Goal: Task Accomplishment & Management: Manage account settings

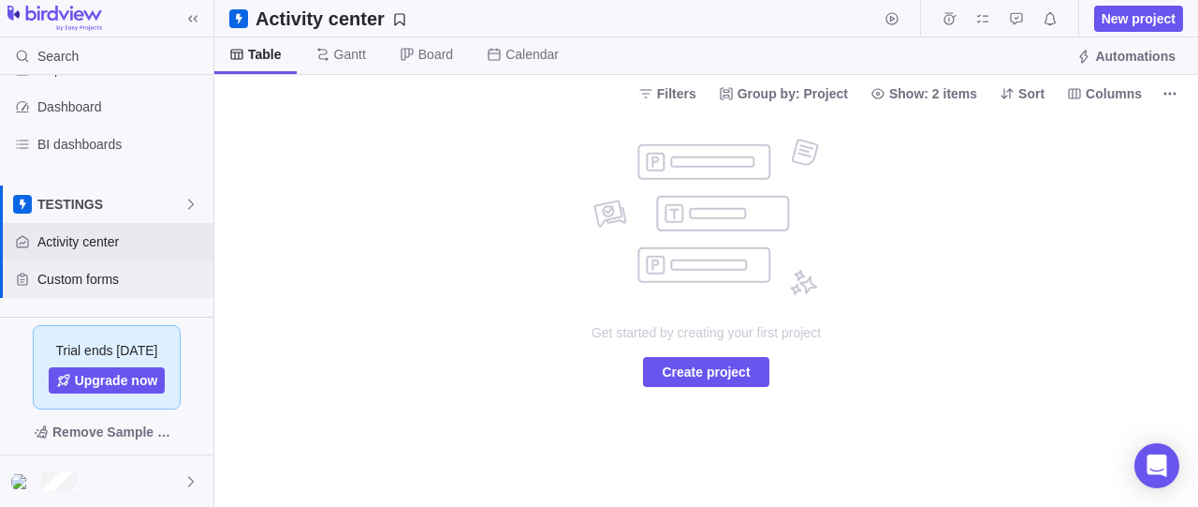
scroll to position [169, 0]
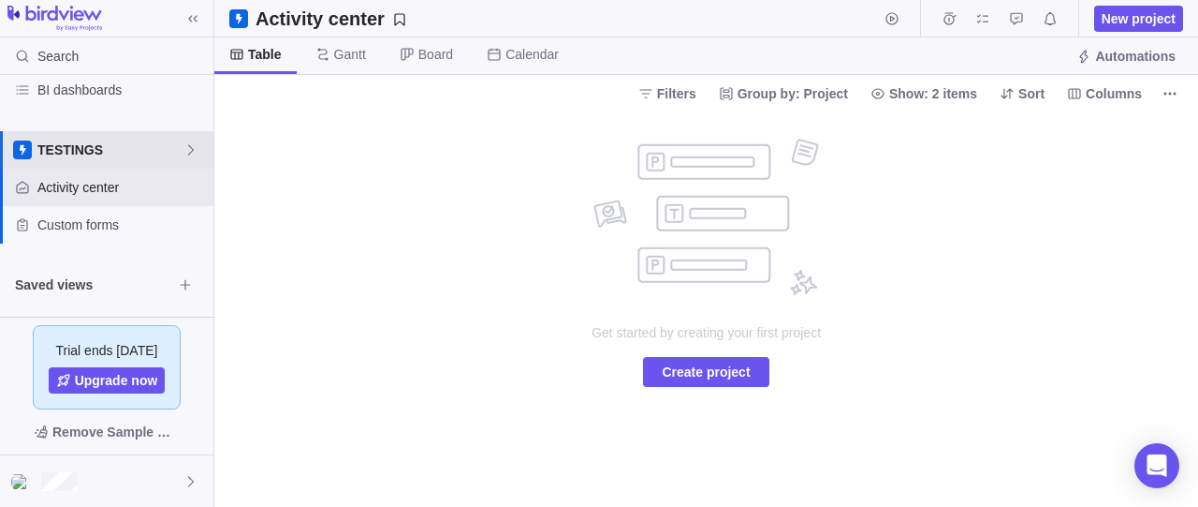
click at [188, 152] on icon at bounding box center [191, 149] width 15 height 15
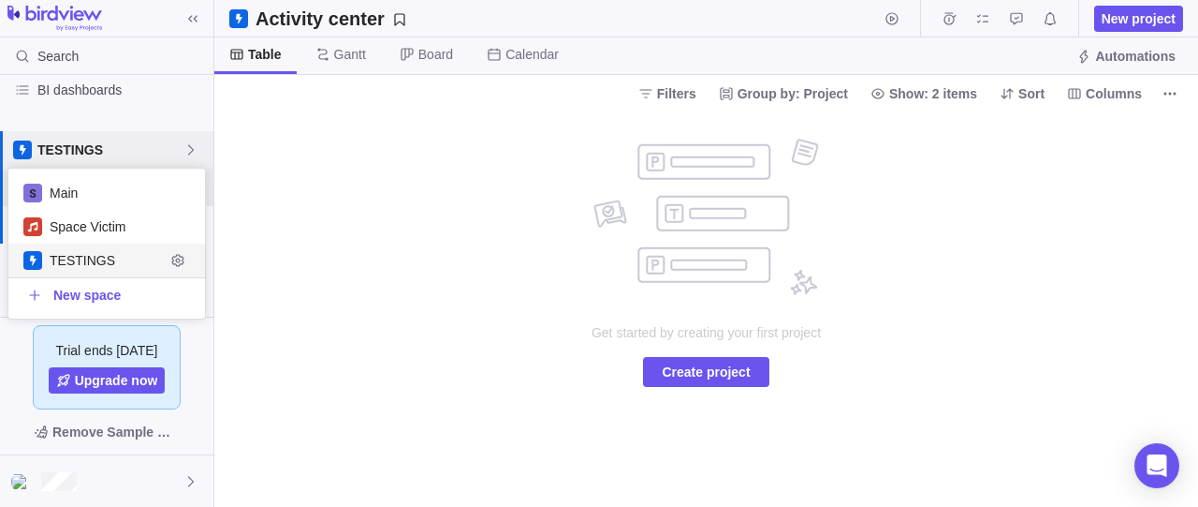
scroll to position [133, 181]
click at [183, 230] on icon "Edit space settings" at bounding box center [177, 227] width 12 height 12
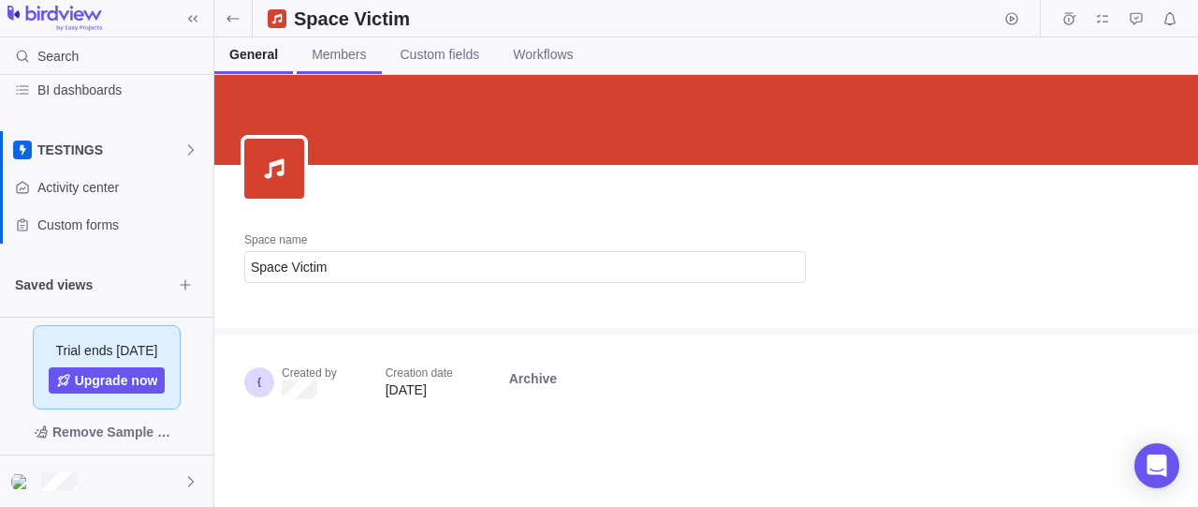
click at [339, 66] on link "Members" at bounding box center [339, 55] width 84 height 37
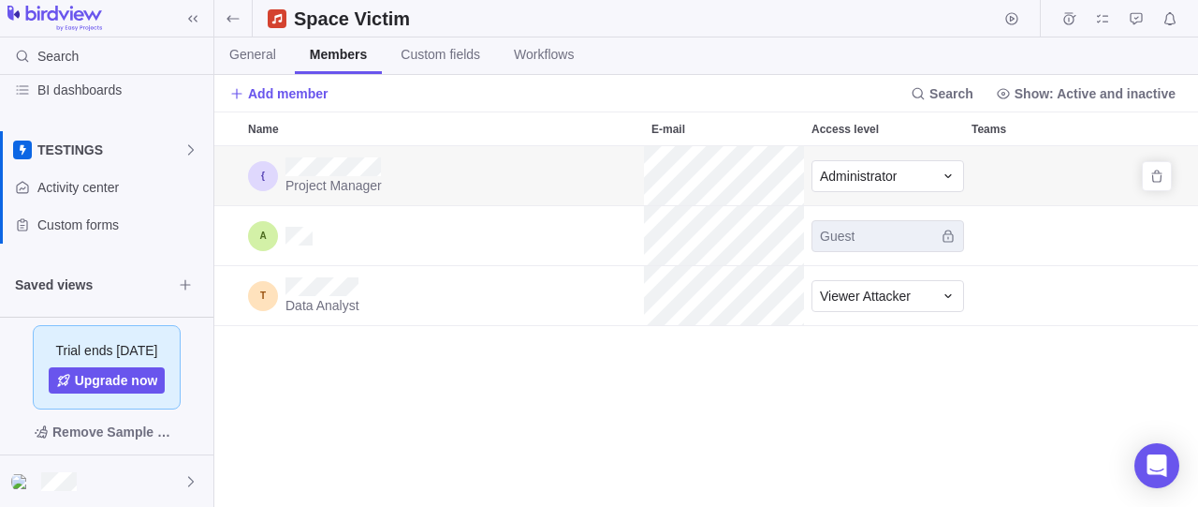
scroll to position [345, 968]
click at [1160, 295] on icon "Remove" at bounding box center [1157, 295] width 15 height 15
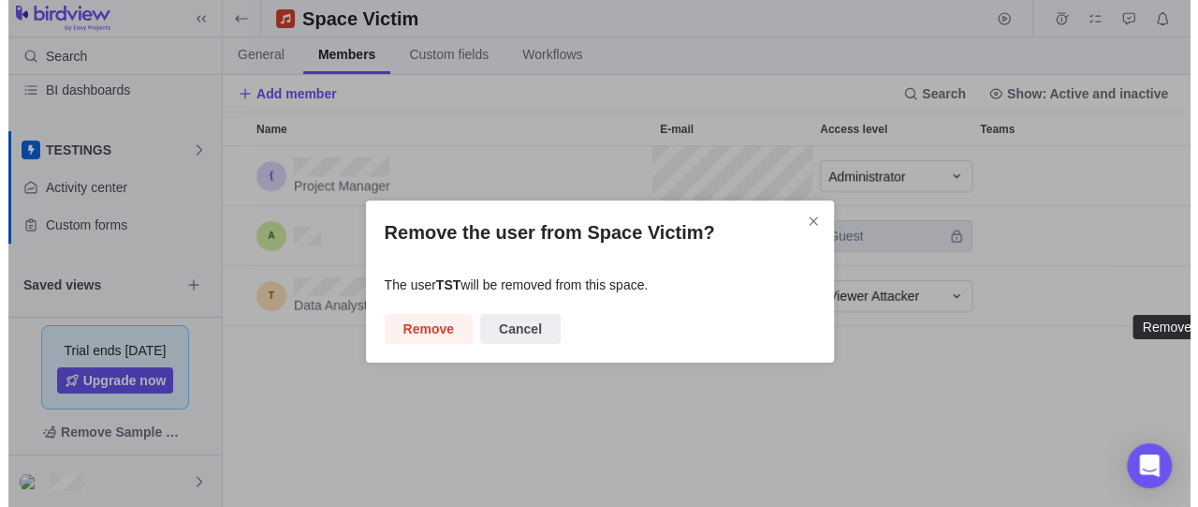
scroll to position [345, 951]
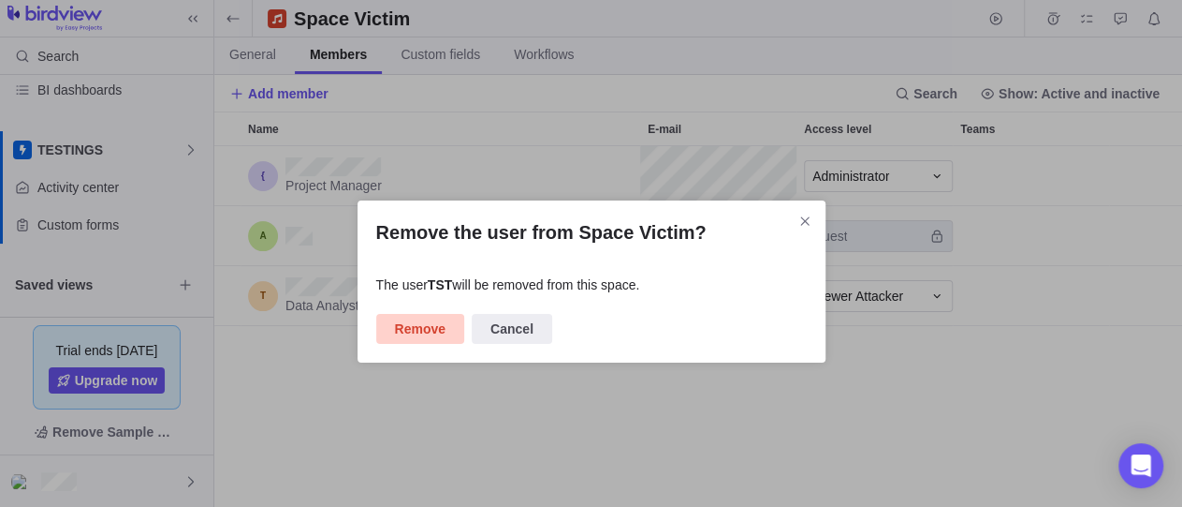
click at [424, 319] on span "Remove" at bounding box center [420, 328] width 51 height 22
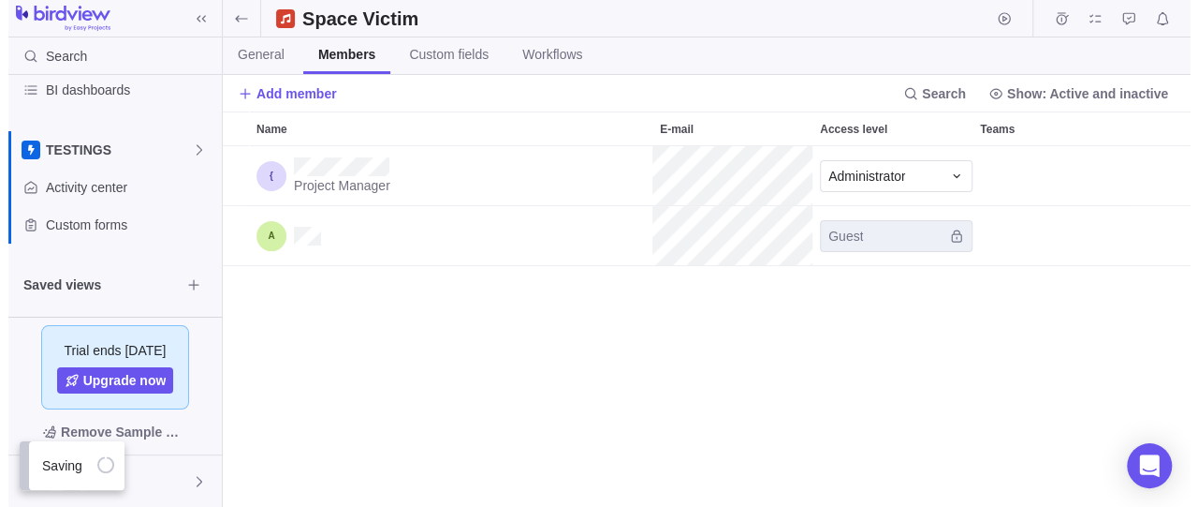
scroll to position [345, 968]
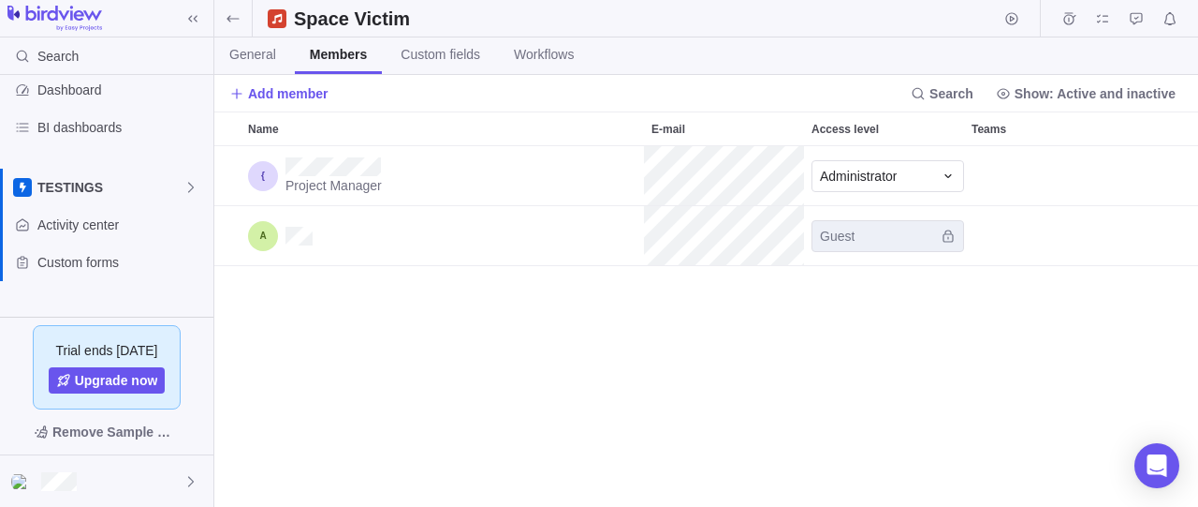
scroll to position [17, 17]
click at [184, 191] on icon at bounding box center [191, 187] width 15 height 15
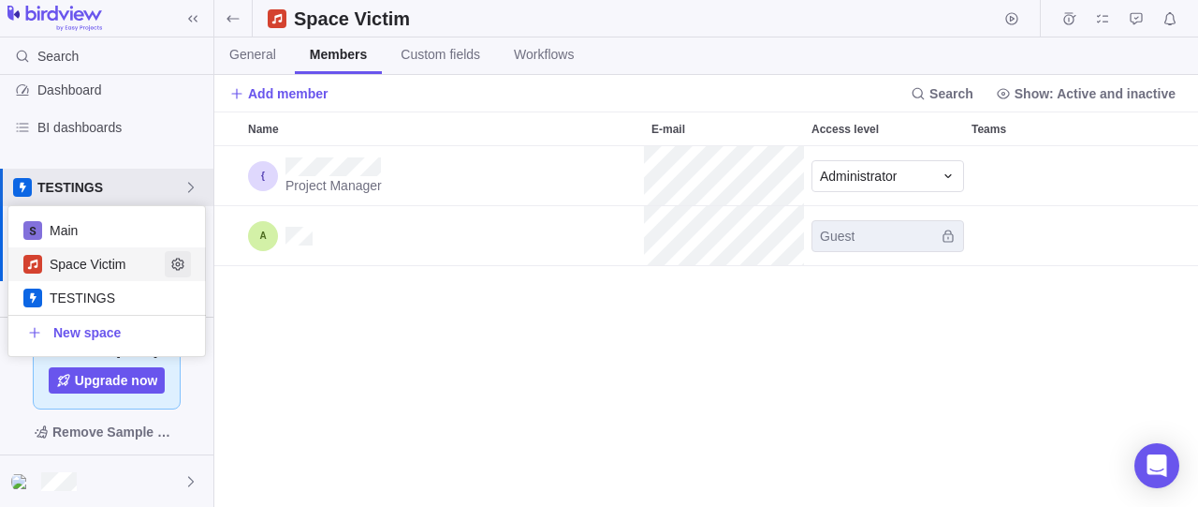
scroll to position [345, 968]
click at [178, 261] on icon "Edit space settings" at bounding box center [177, 264] width 15 height 15
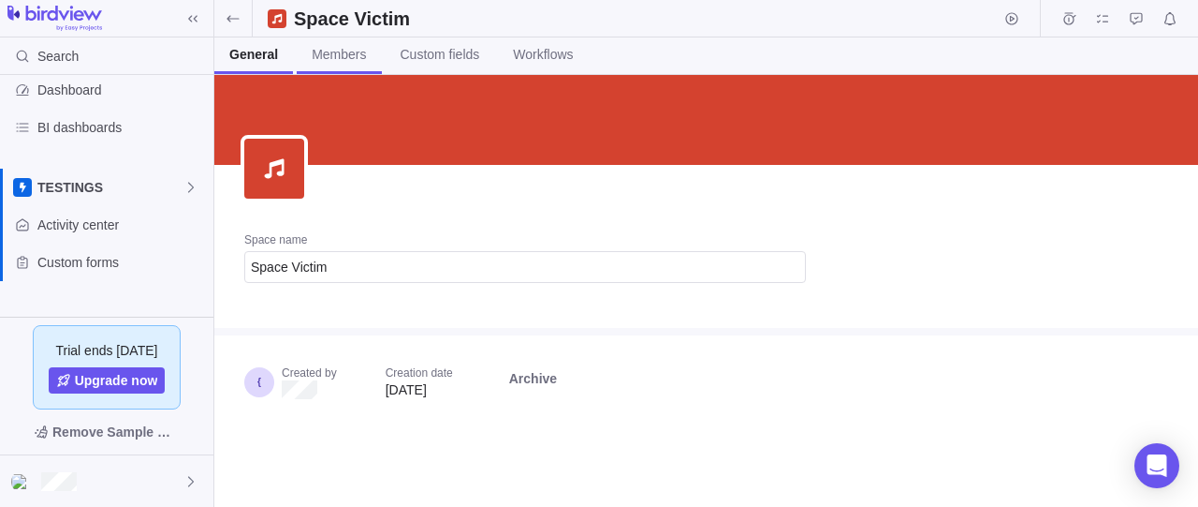
click at [352, 65] on link "Members" at bounding box center [339, 55] width 84 height 37
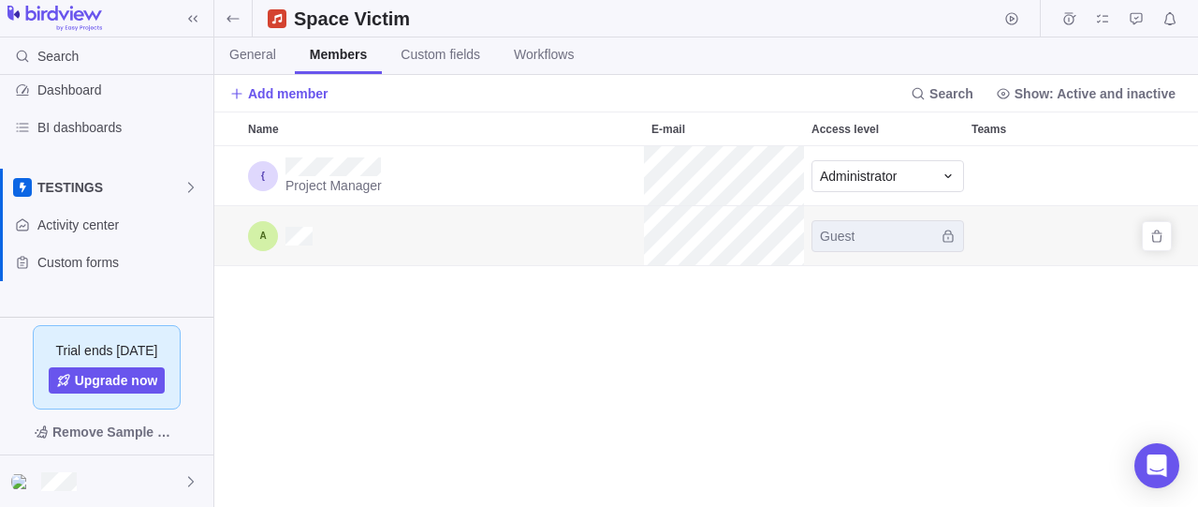
scroll to position [345, 968]
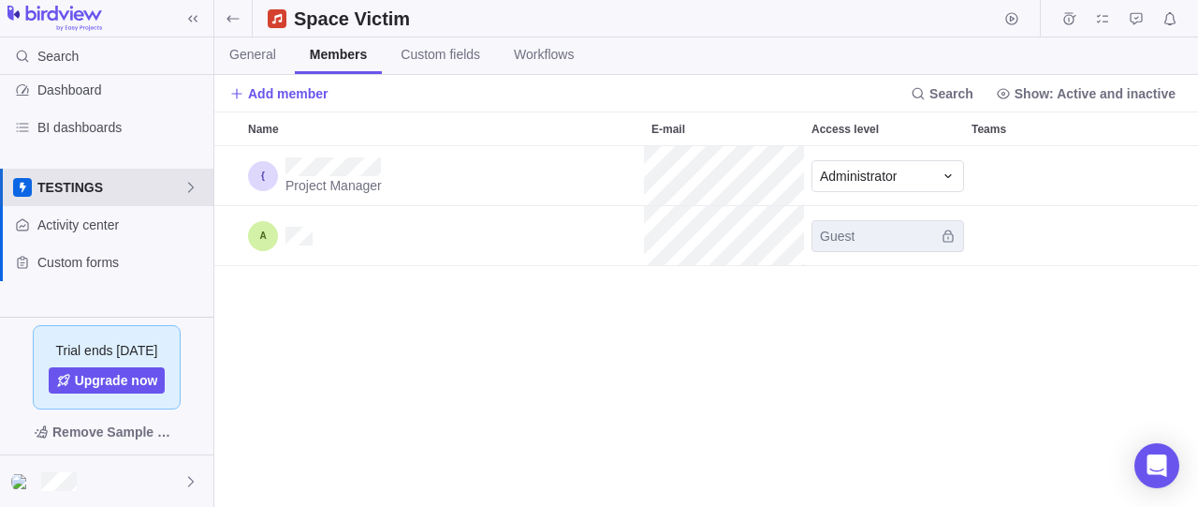
click at [154, 184] on span "TESTINGS" at bounding box center [110, 187] width 146 height 19
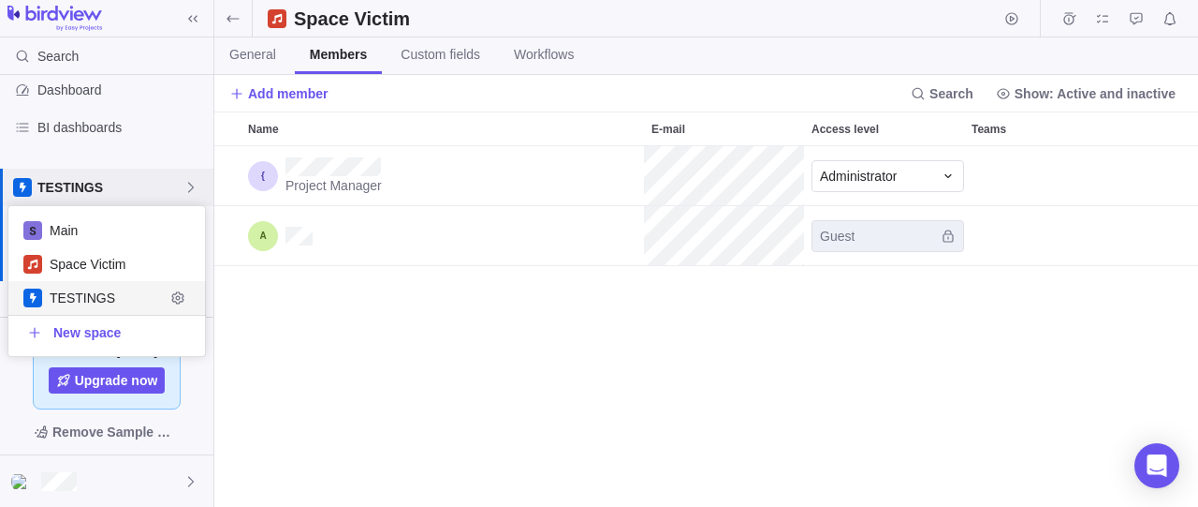
scroll to position [133, 181]
click at [172, 301] on icon "Edit space settings" at bounding box center [177, 297] width 15 height 15
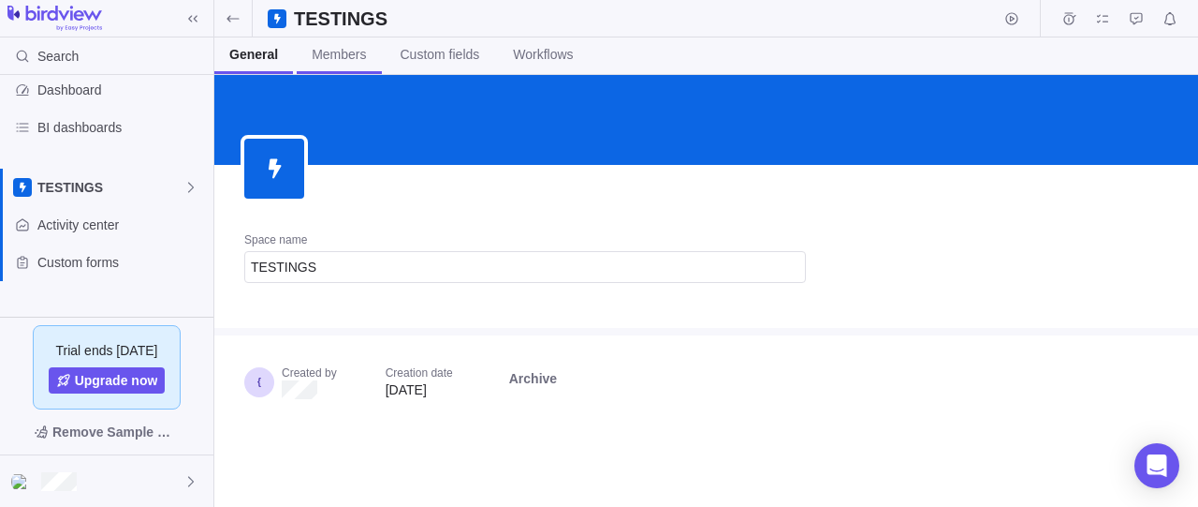
click at [353, 61] on span "Members" at bounding box center [339, 54] width 54 height 19
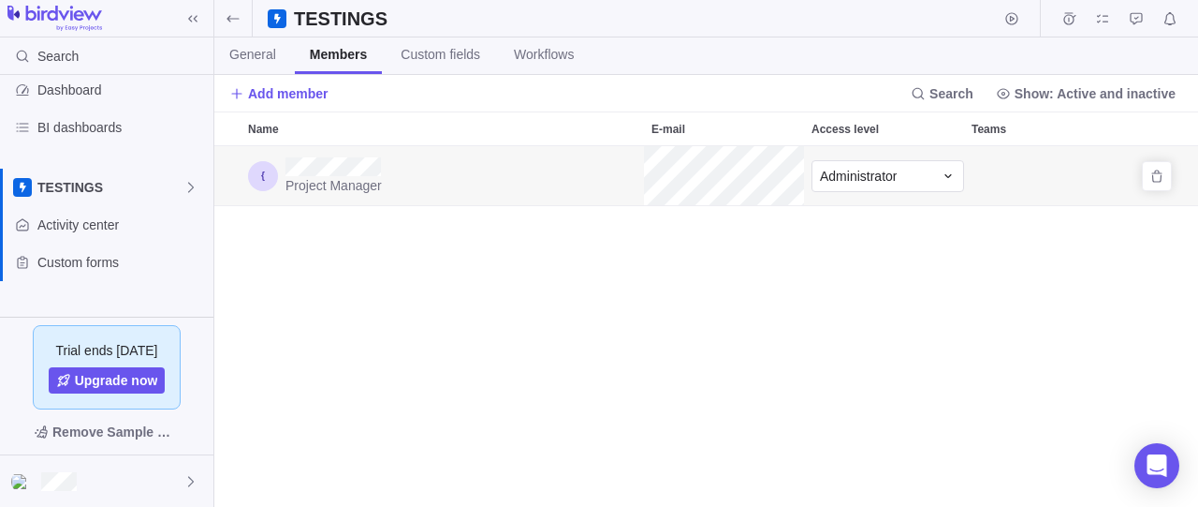
scroll to position [345, 968]
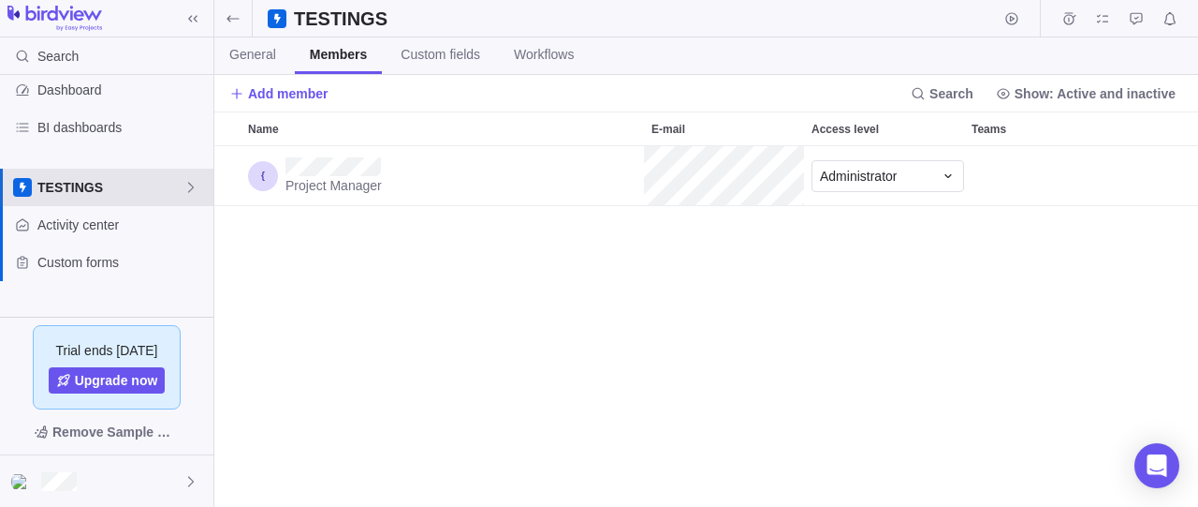
click at [196, 190] on icon at bounding box center [191, 187] width 15 height 15
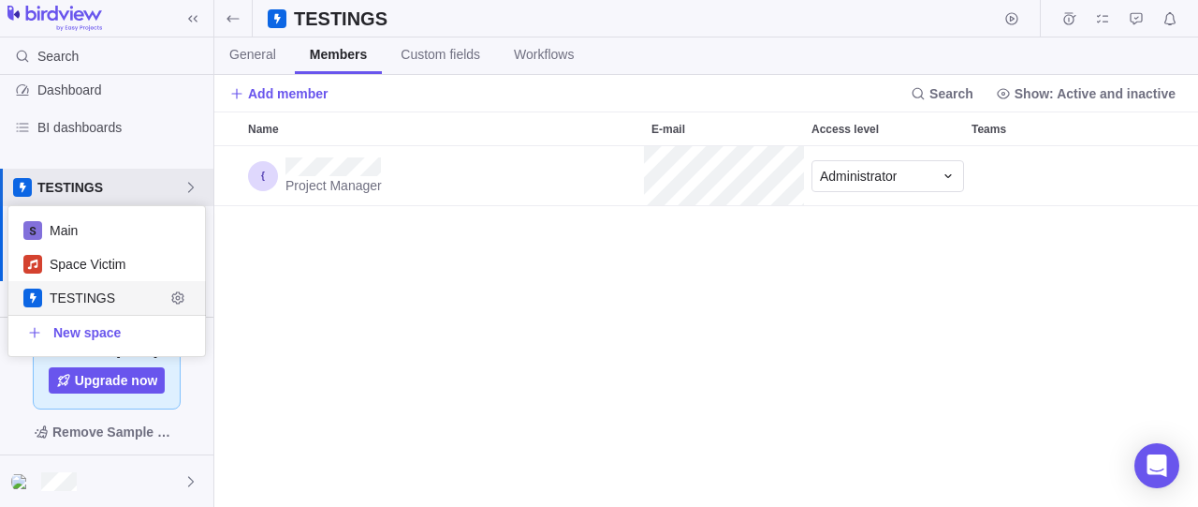
scroll to position [133, 181]
click at [195, 267] on div "Space Victim" at bounding box center [107, 264] width 198 height 34
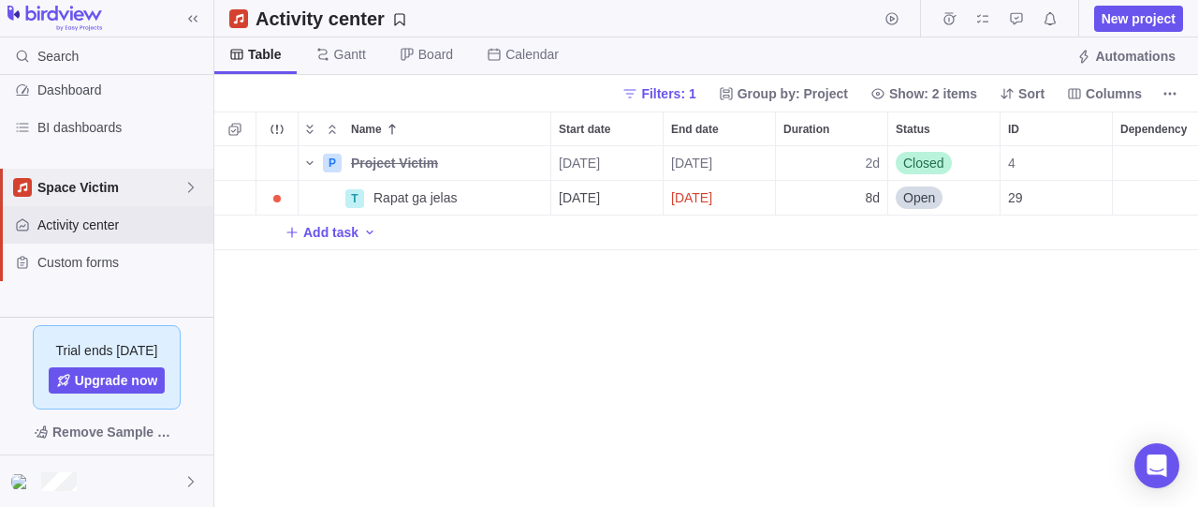
scroll to position [345, 968]
click at [188, 184] on icon at bounding box center [191, 187] width 15 height 15
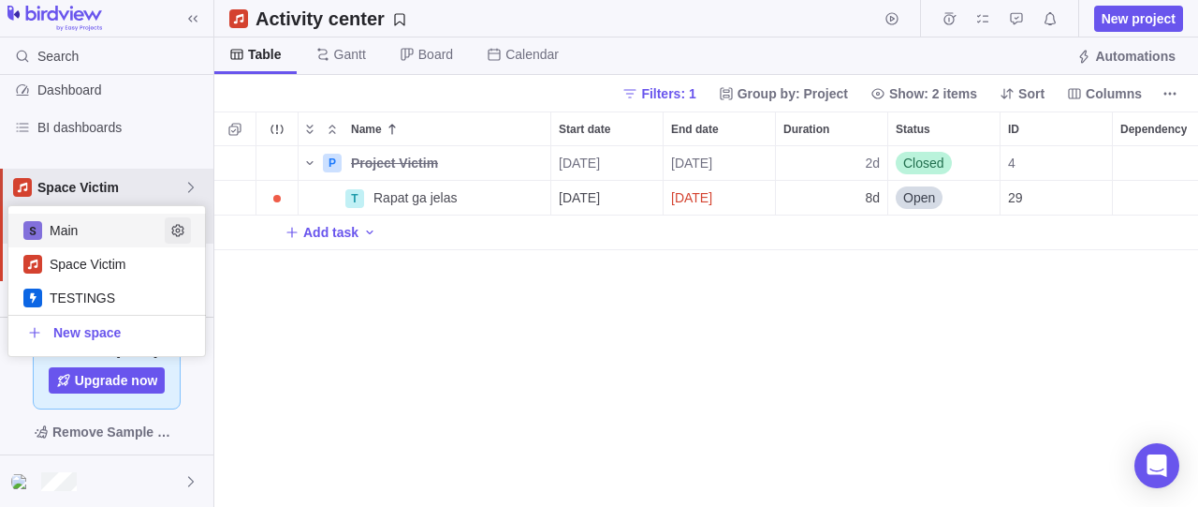
scroll to position [133, 181]
click at [180, 266] on icon "Edit space settings" at bounding box center [177, 264] width 15 height 15
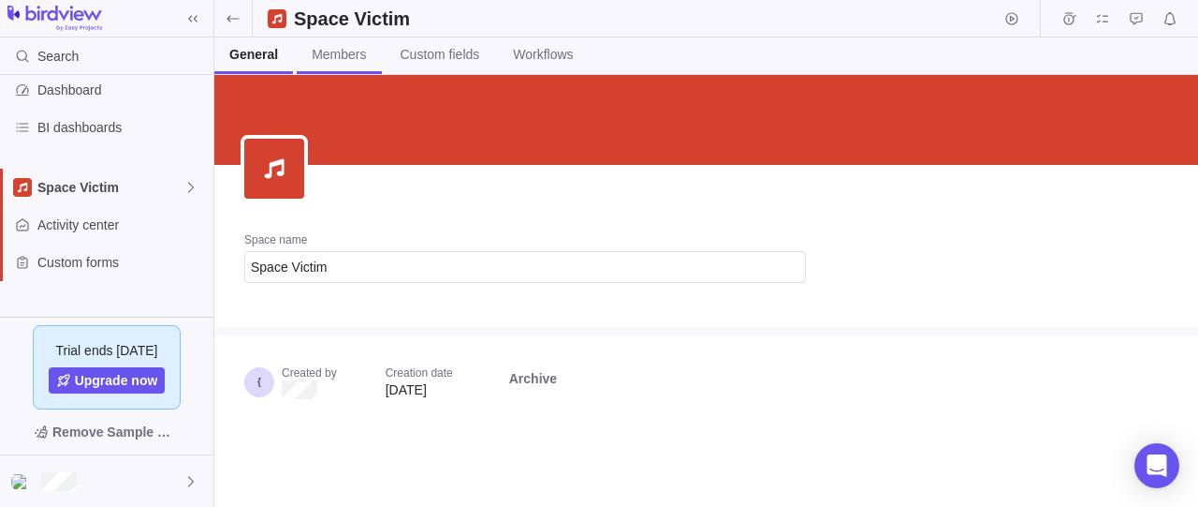
click at [351, 68] on link "Members" at bounding box center [339, 55] width 84 height 37
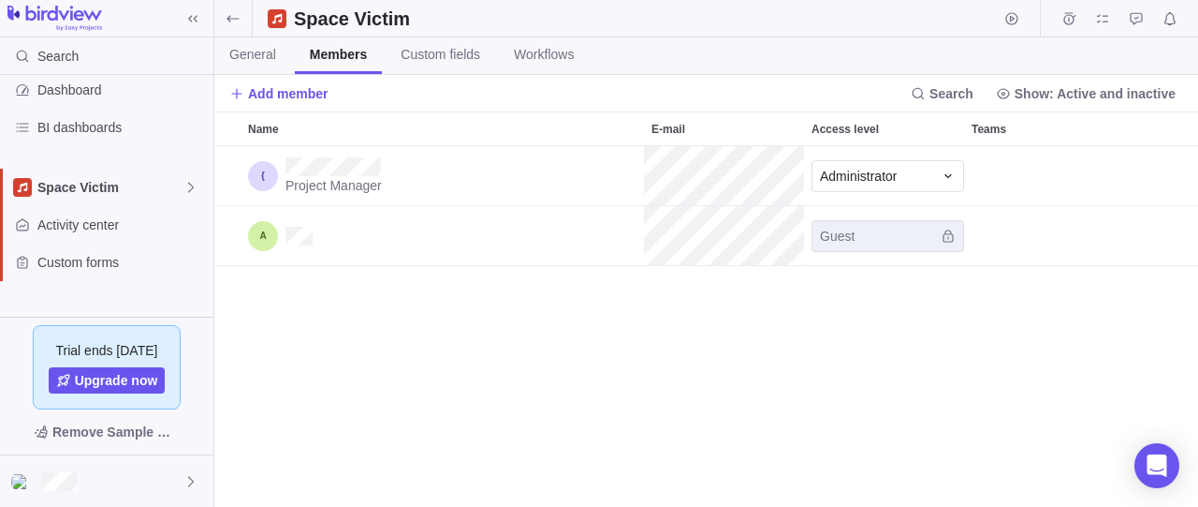
scroll to position [345, 968]
click at [293, 84] on span "Add member" at bounding box center [288, 93] width 81 height 19
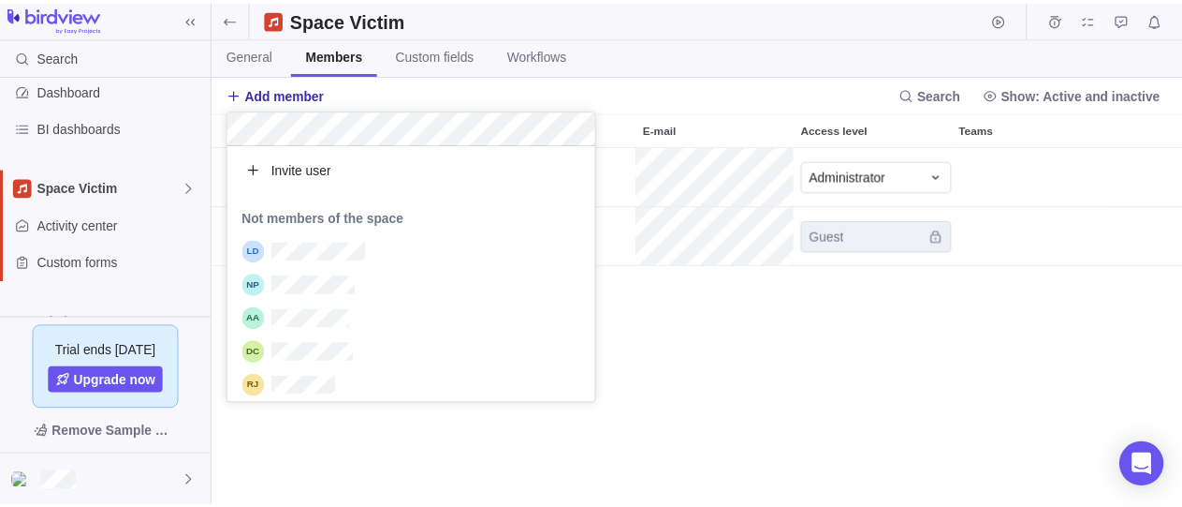
scroll to position [242, 357]
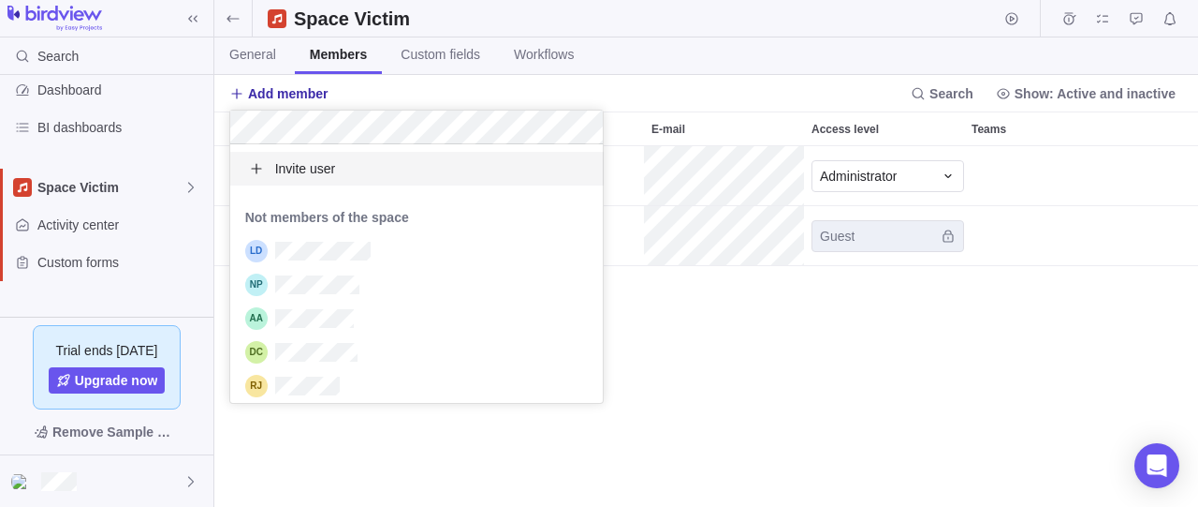
click at [353, 176] on div "Invite user" at bounding box center [417, 169] width 374 height 34
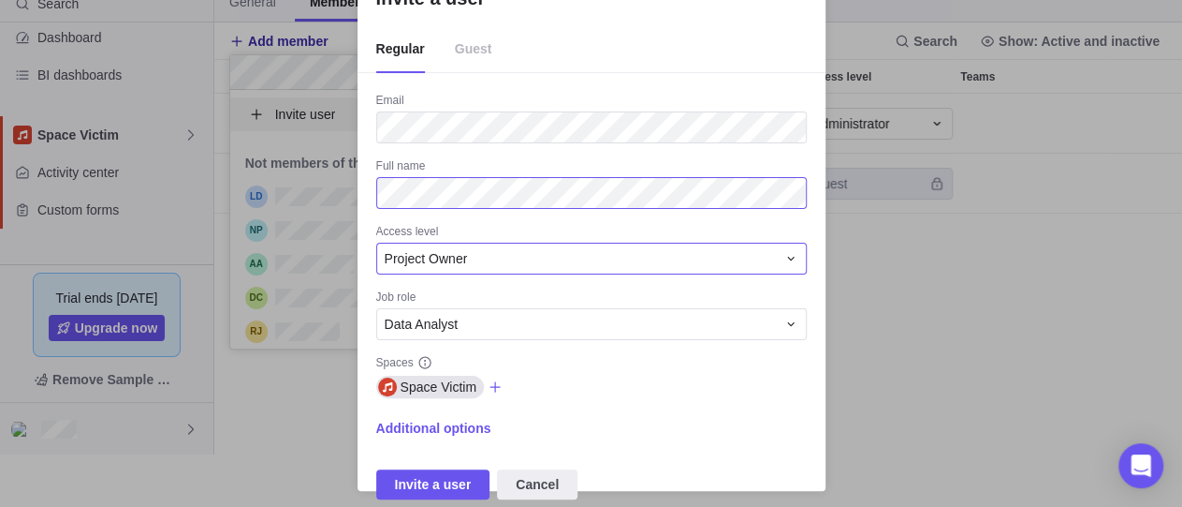
scroll to position [54, 0]
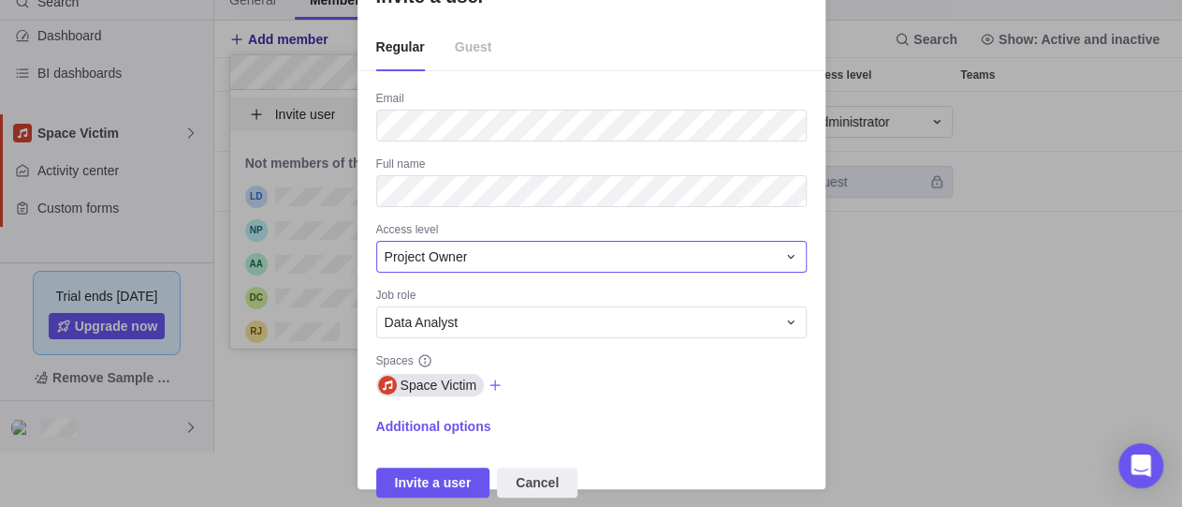
click at [484, 250] on div "Project Owner" at bounding box center [580, 256] width 391 height 19
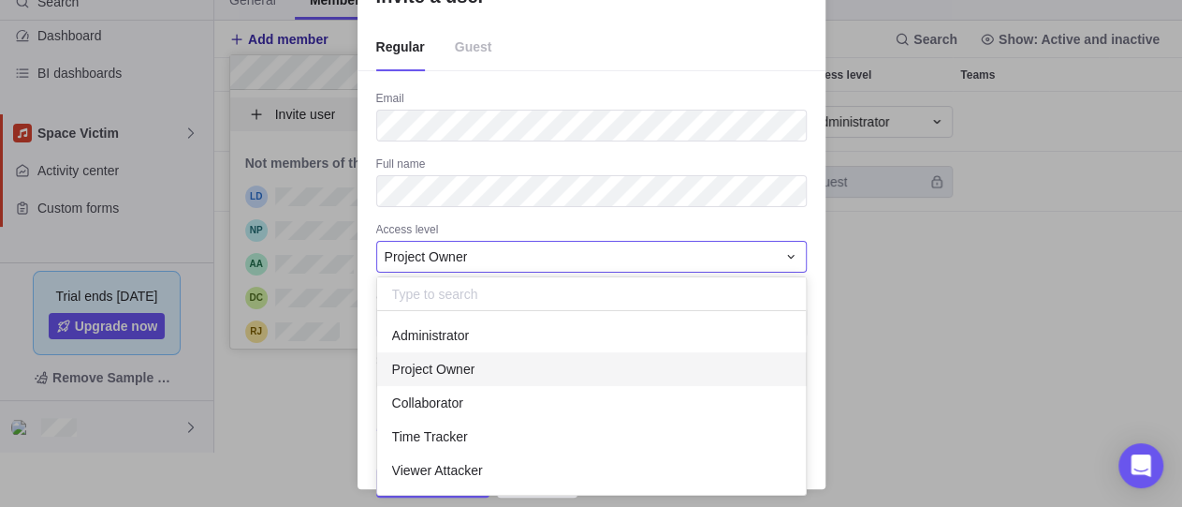
scroll to position [167, 413]
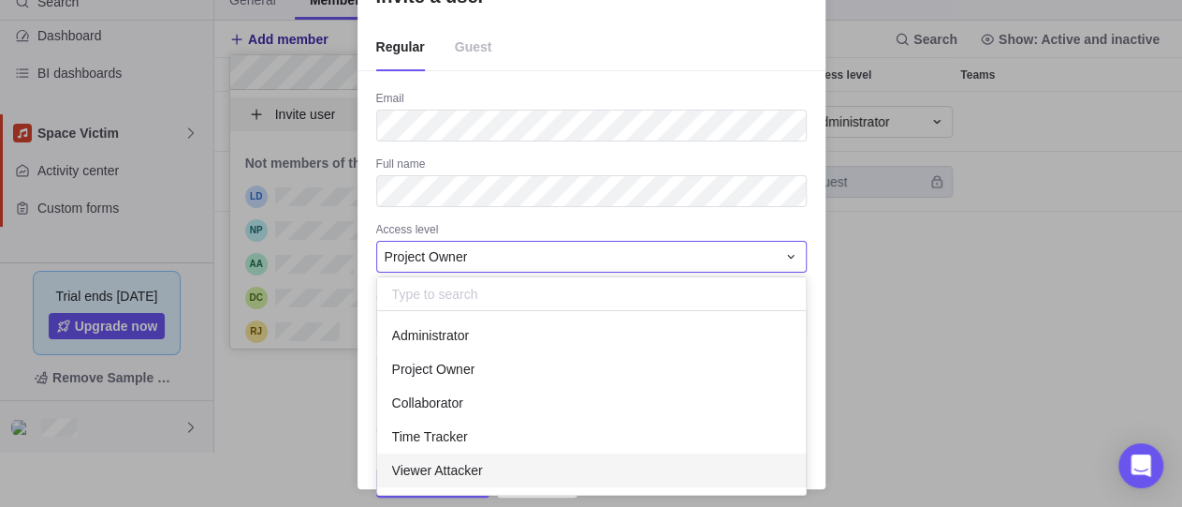
click at [469, 463] on span "Viewer Attacker" at bounding box center [437, 470] width 91 height 19
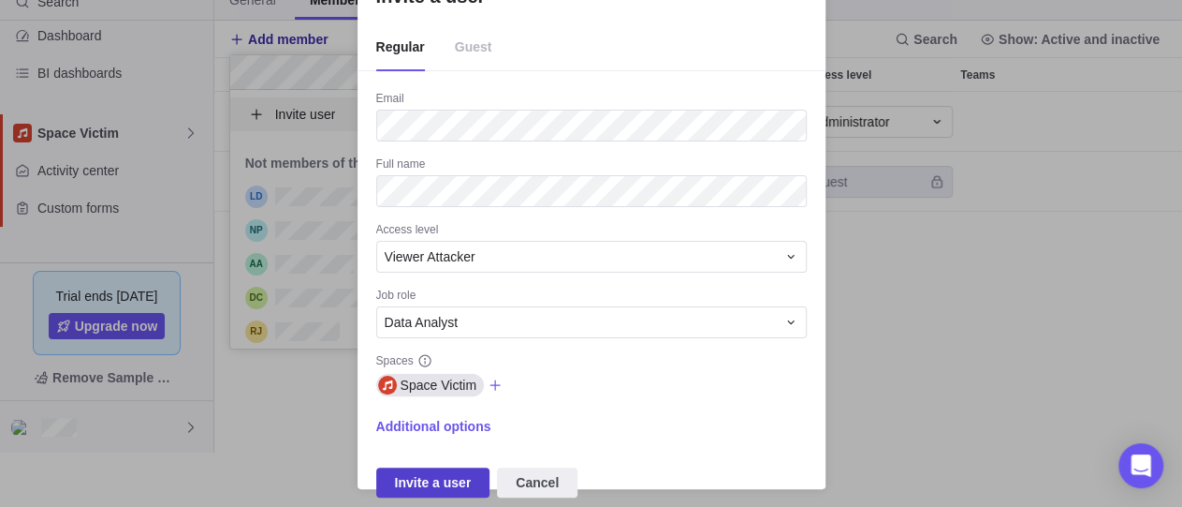
click at [417, 487] on span "Invite a user" at bounding box center [433, 482] width 77 height 22
click at [516, 259] on div "Viewer Attacker" at bounding box center [580, 256] width 391 height 19
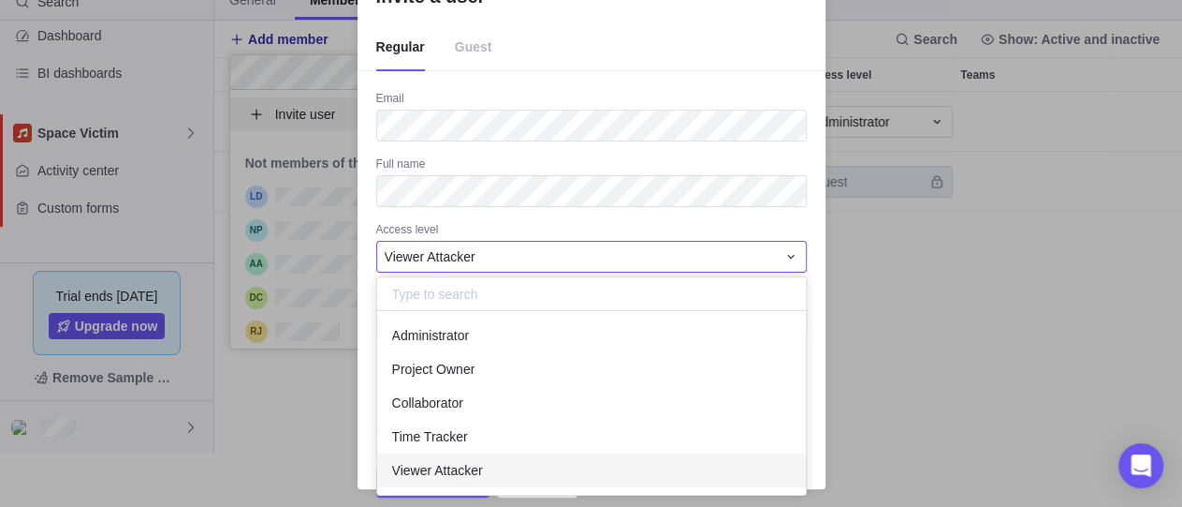
click at [516, 259] on div "Viewer Attacker" at bounding box center [580, 256] width 391 height 19
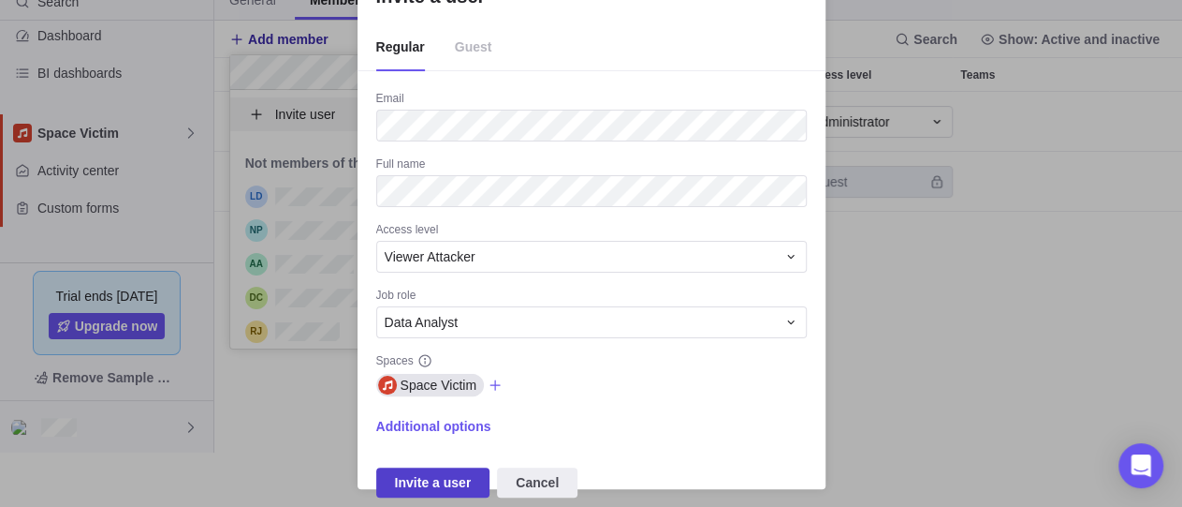
click at [461, 470] on span "Invite a user" at bounding box center [433, 482] width 114 height 30
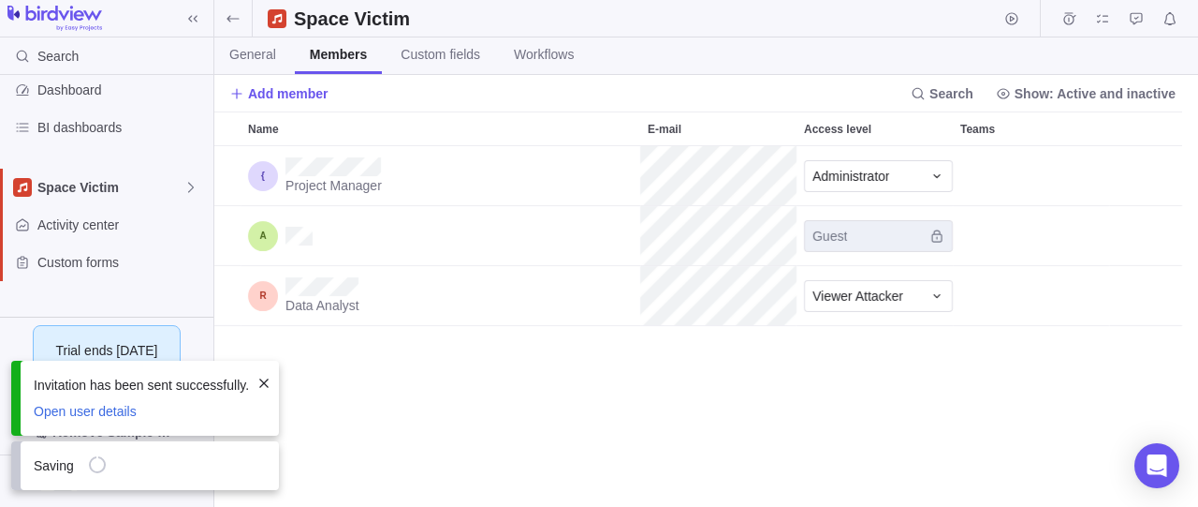
scroll to position [345, 968]
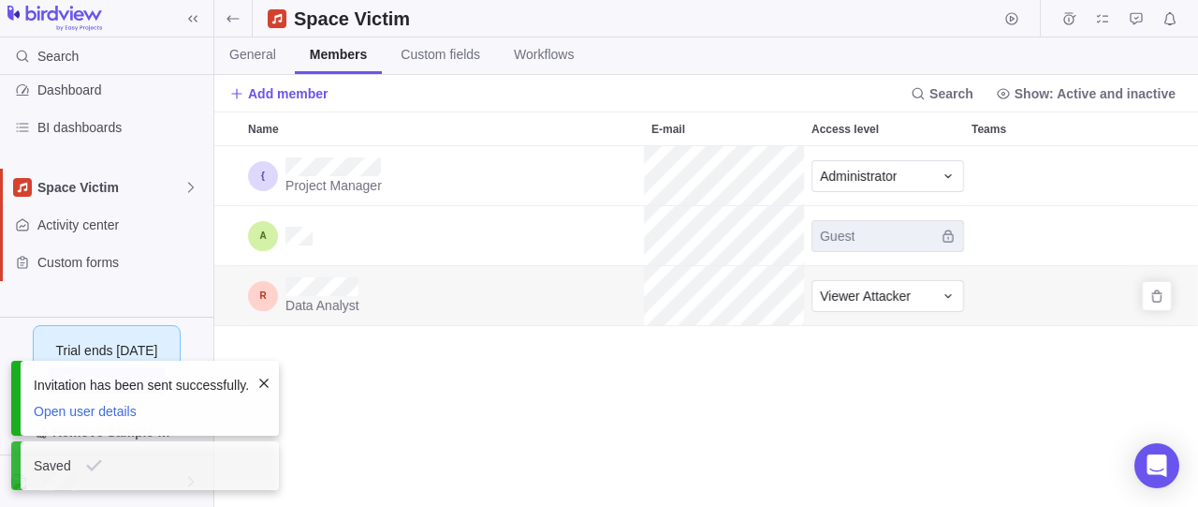
drag, startPoint x: 624, startPoint y: 297, endPoint x: 804, endPoint y: 302, distance: 179.8
click at [804, 302] on div "Data Analyst Viewer Attacker" at bounding box center [706, 296] width 984 height 60
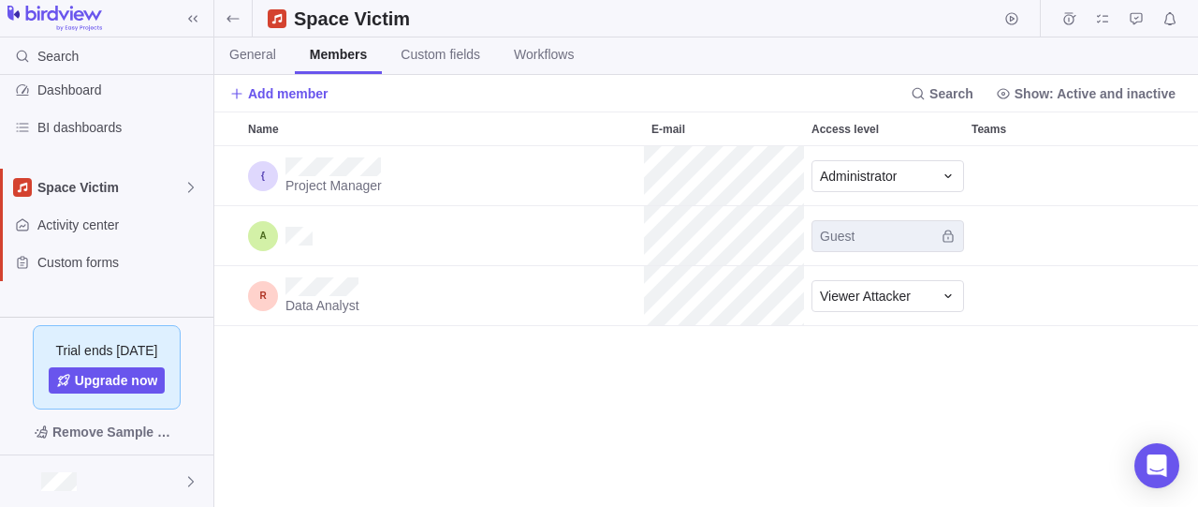
scroll to position [345, 968]
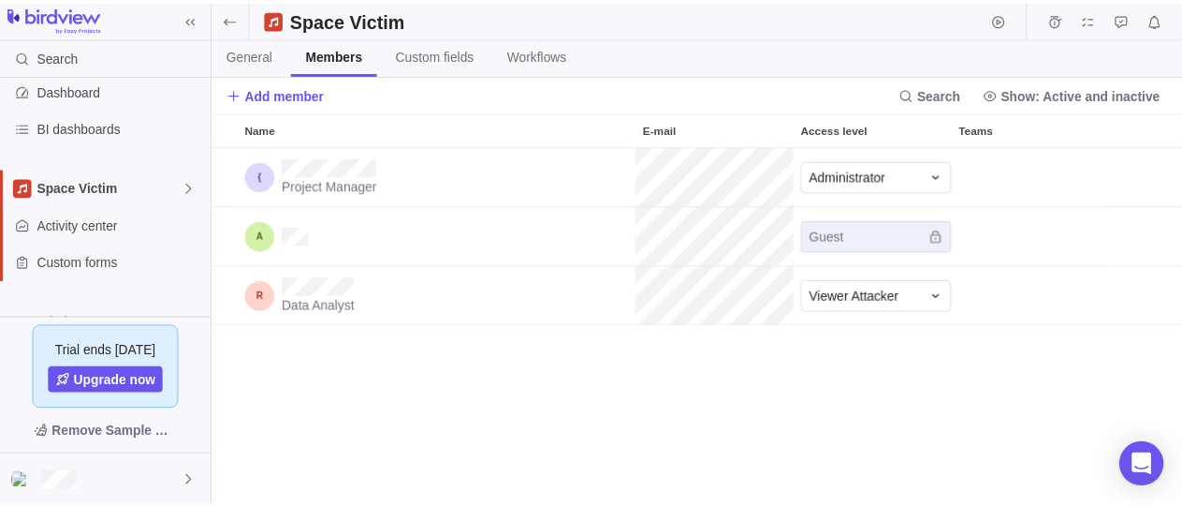
scroll to position [345, 968]
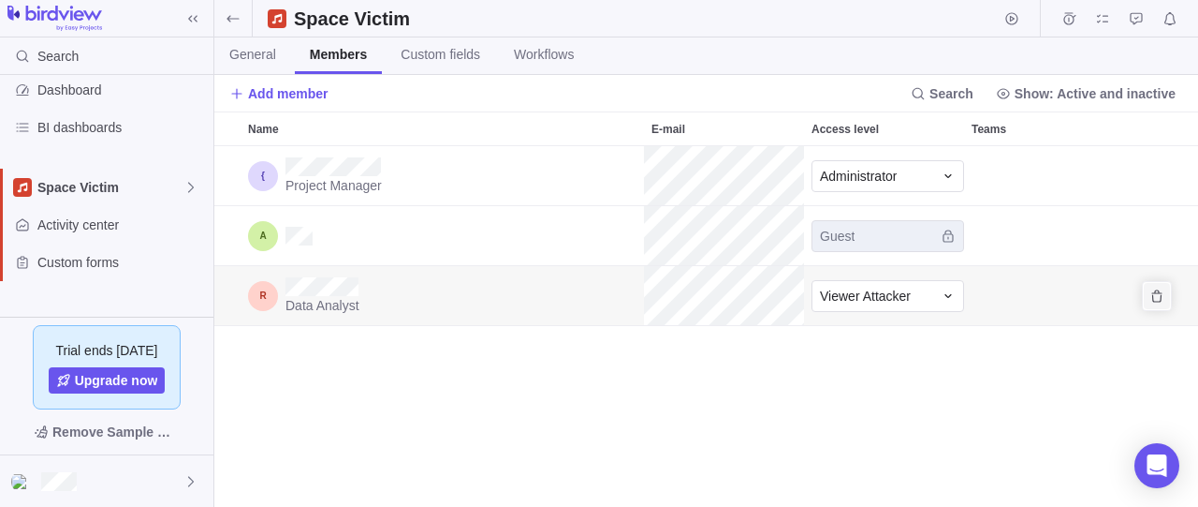
click at [1153, 297] on icon "Remove" at bounding box center [1157, 295] width 10 height 12
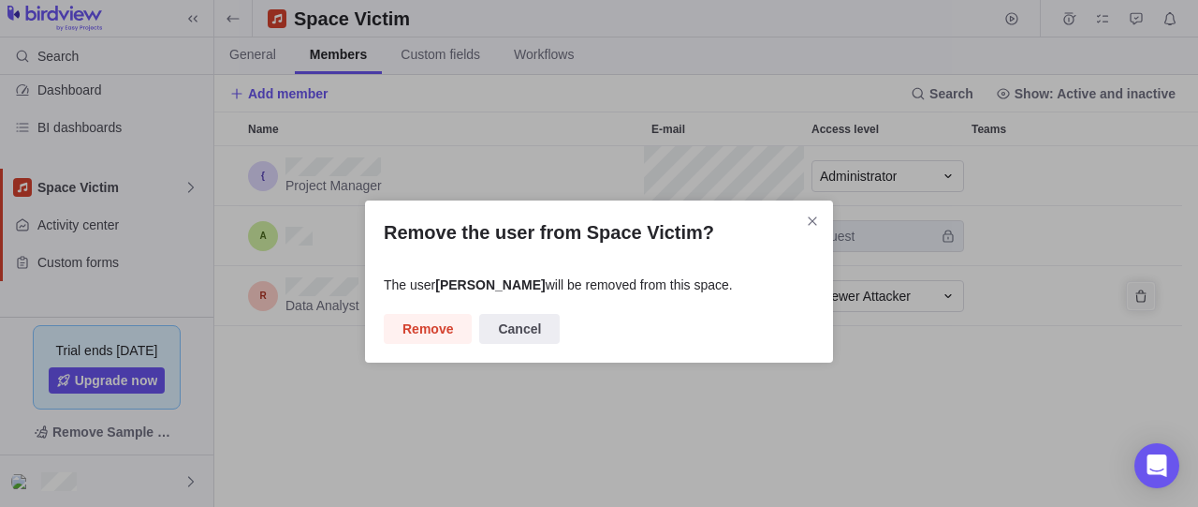
scroll to position [17, 17]
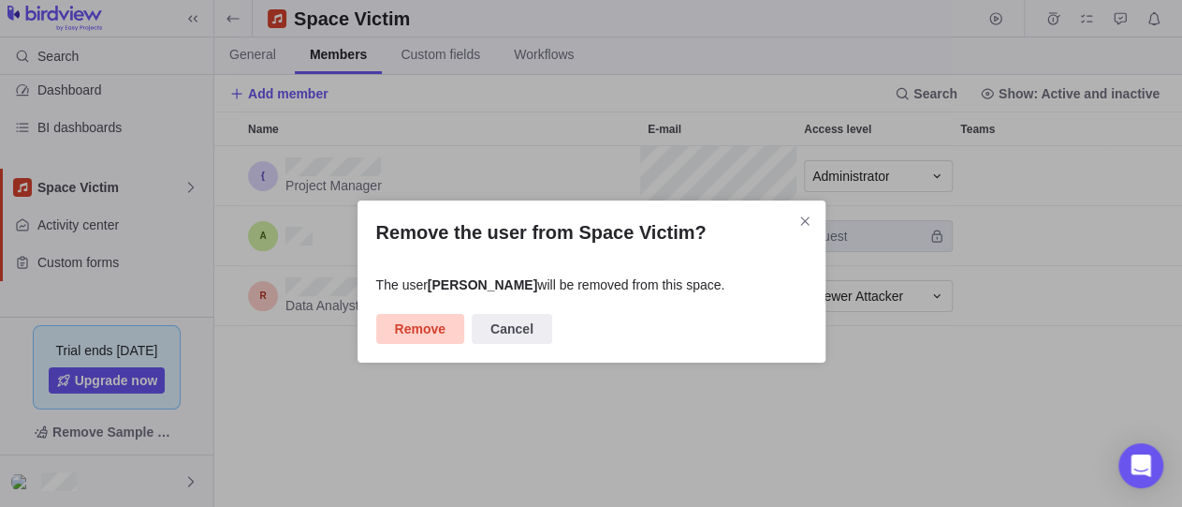
click at [407, 337] on span "Remove" at bounding box center [420, 328] width 51 height 22
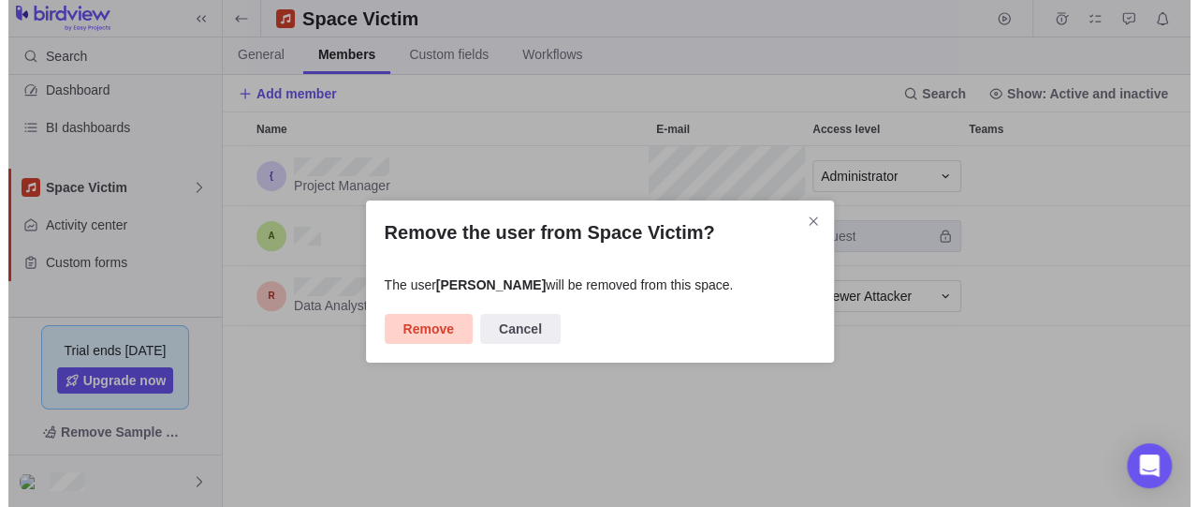
scroll to position [345, 968]
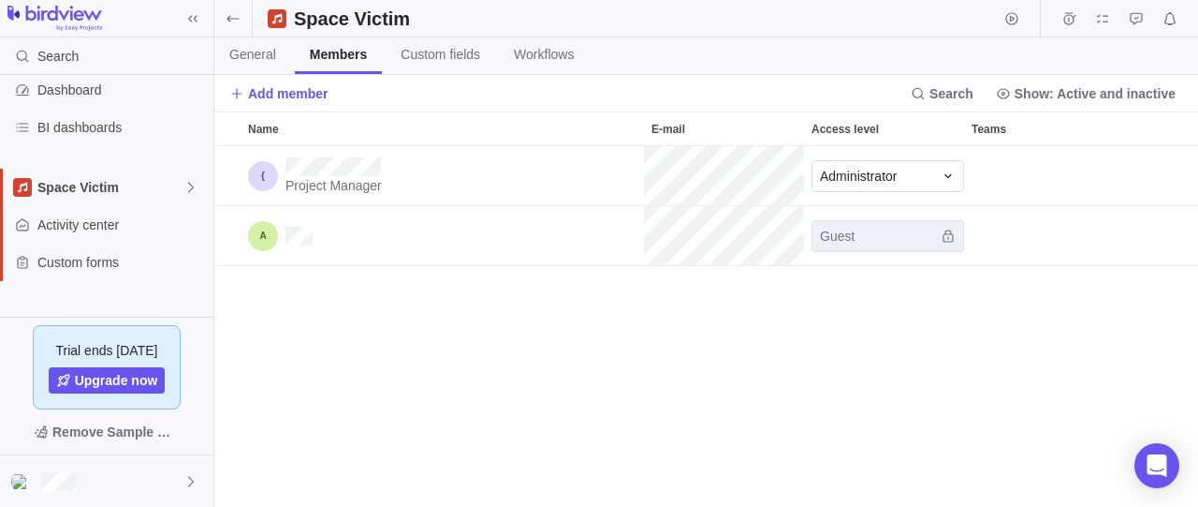
click at [328, 100] on div "Add member Search Show: Active and inactive" at bounding box center [706, 93] width 984 height 37
click at [320, 96] on span "Add member" at bounding box center [288, 93] width 81 height 19
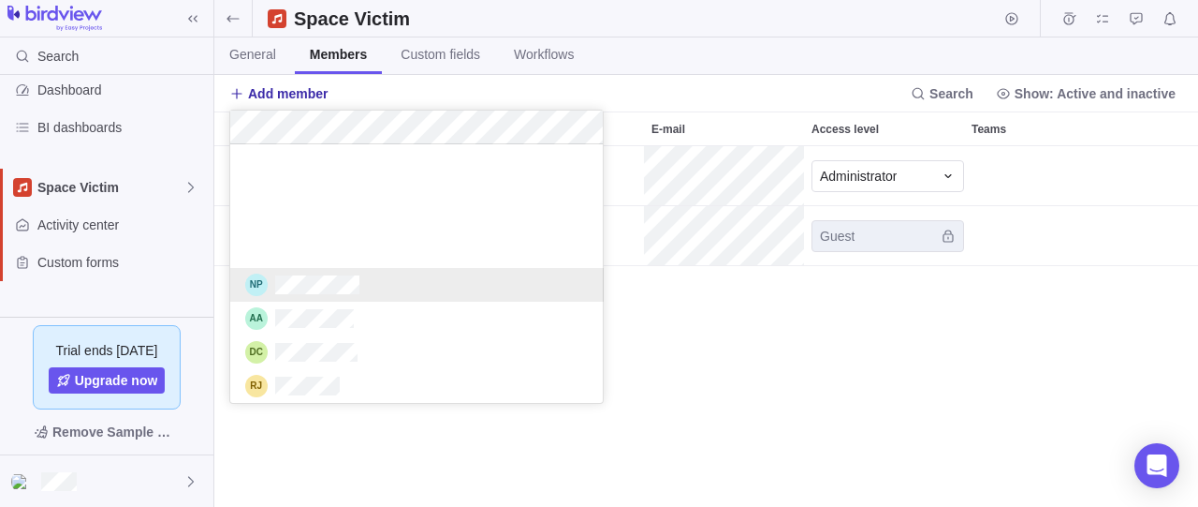
scroll to position [345, 0]
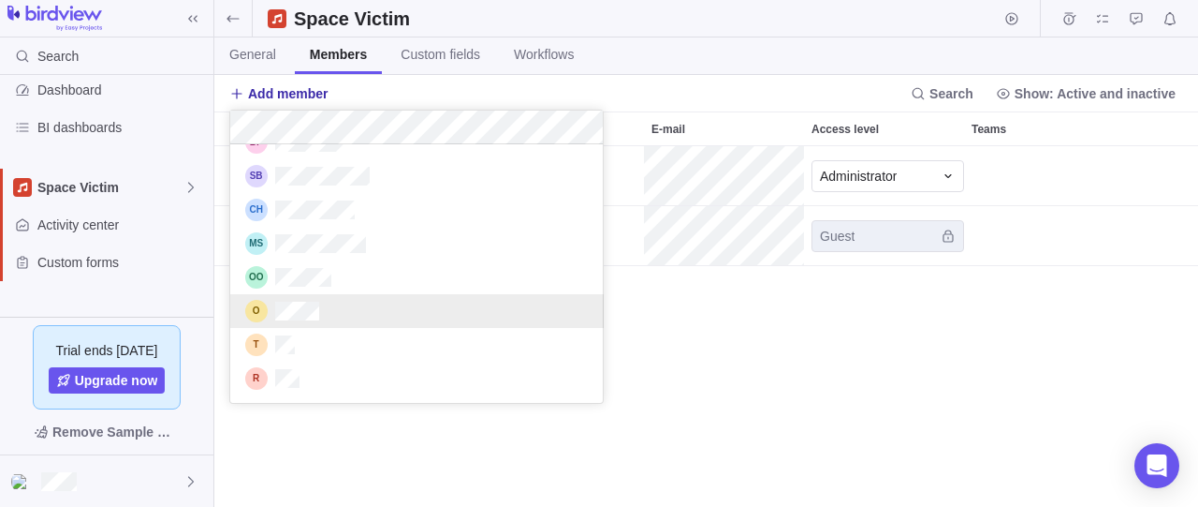
click at [778, 360] on body "Search Time logs history Resources Reports Dashboard BI dashboards Space Victim…" at bounding box center [599, 253] width 1198 height 507
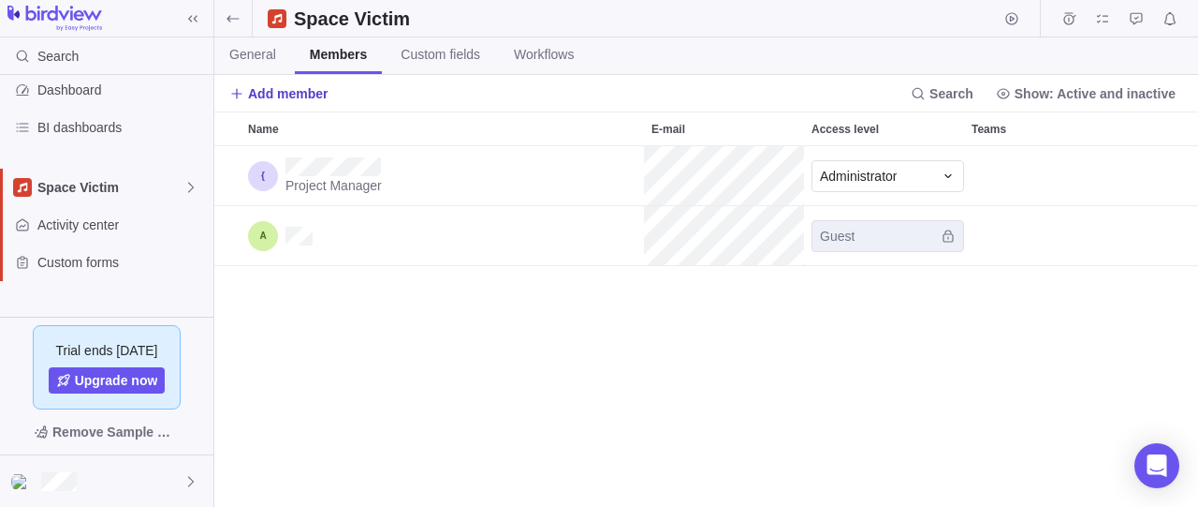
click at [260, 93] on span "Add member" at bounding box center [288, 93] width 81 height 19
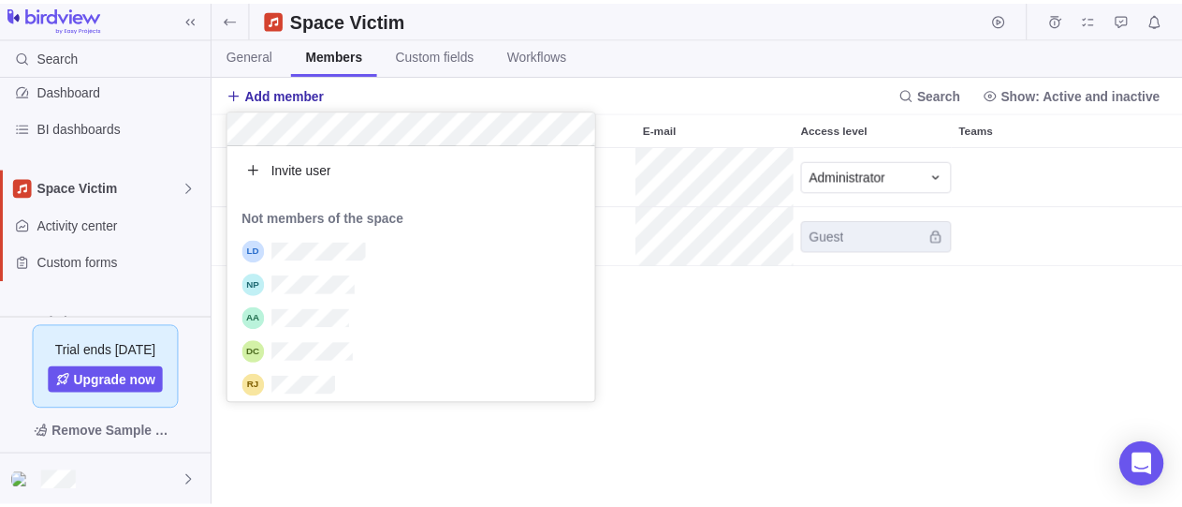
scroll to position [242, 357]
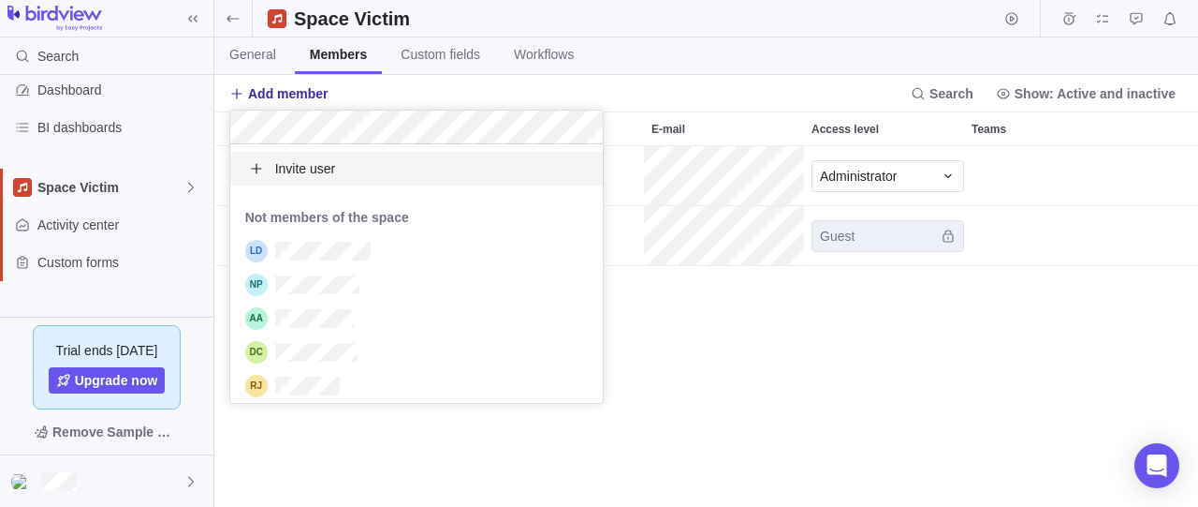
click at [370, 165] on div "Invite user" at bounding box center [417, 169] width 374 height 34
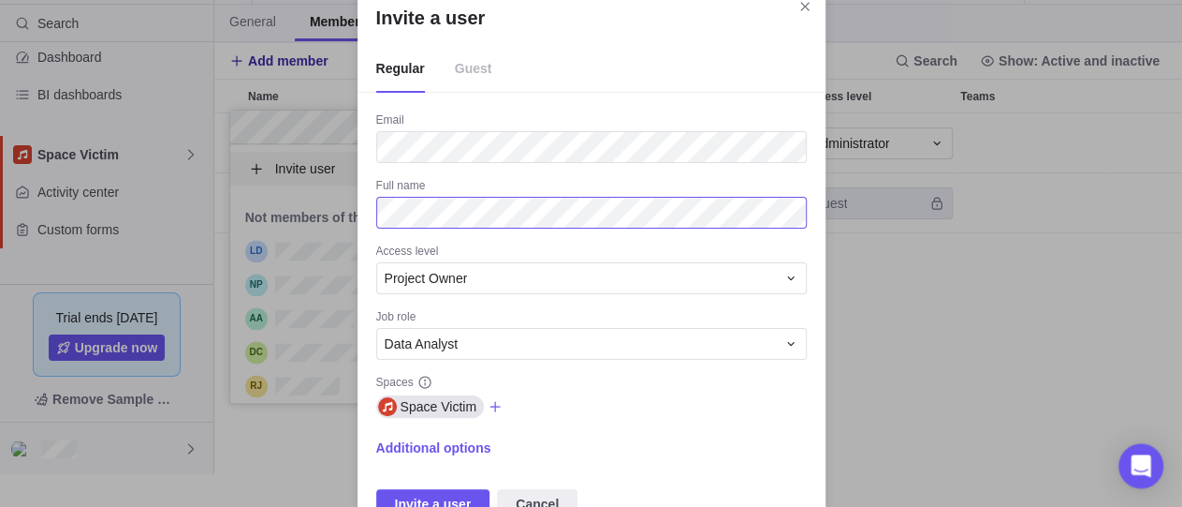
scroll to position [54, 0]
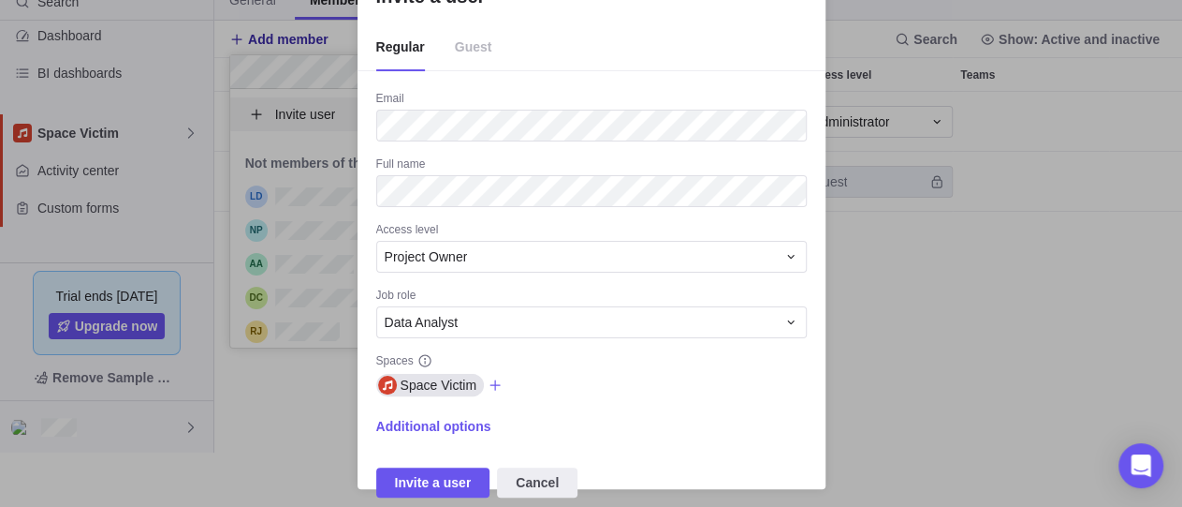
click at [518, 228] on div "Access level" at bounding box center [591, 231] width 431 height 19
click at [507, 242] on div "Project Owner" at bounding box center [591, 257] width 431 height 32
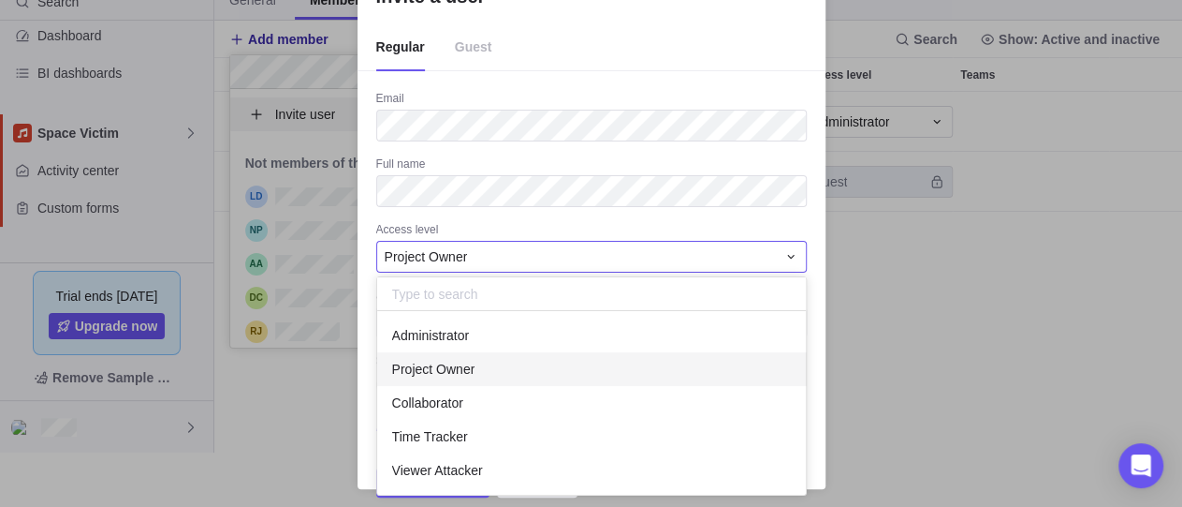
scroll to position [167, 413]
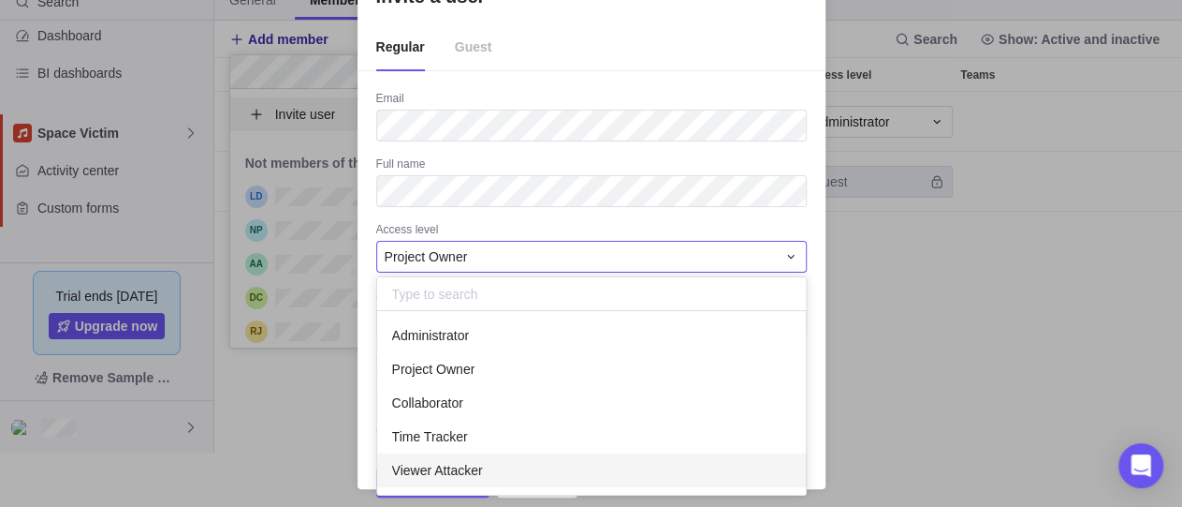
click at [463, 464] on span "Viewer Attacker" at bounding box center [437, 470] width 91 height 19
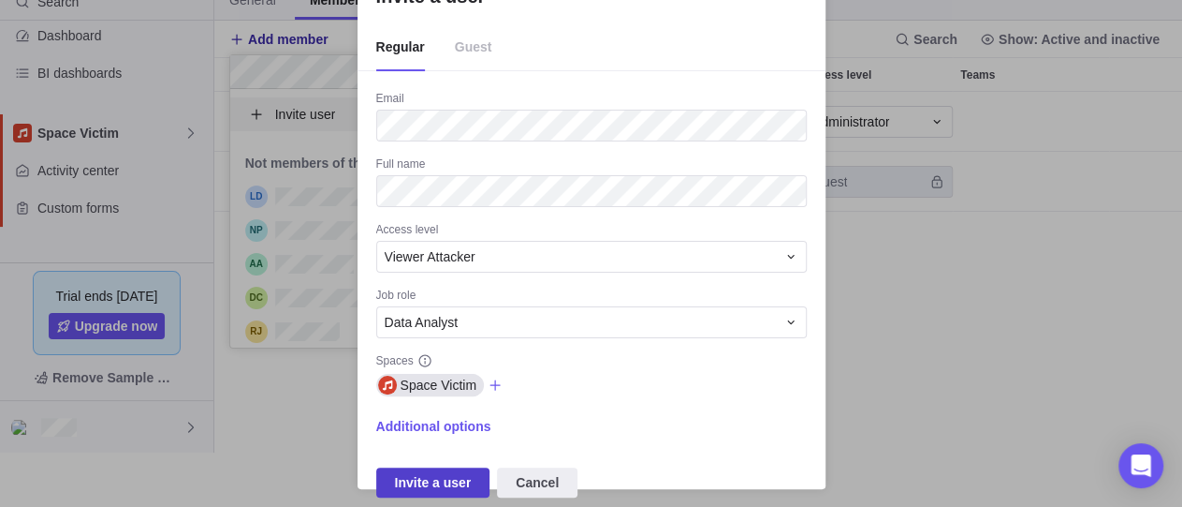
click at [411, 484] on span "Invite a user" at bounding box center [433, 482] width 77 height 22
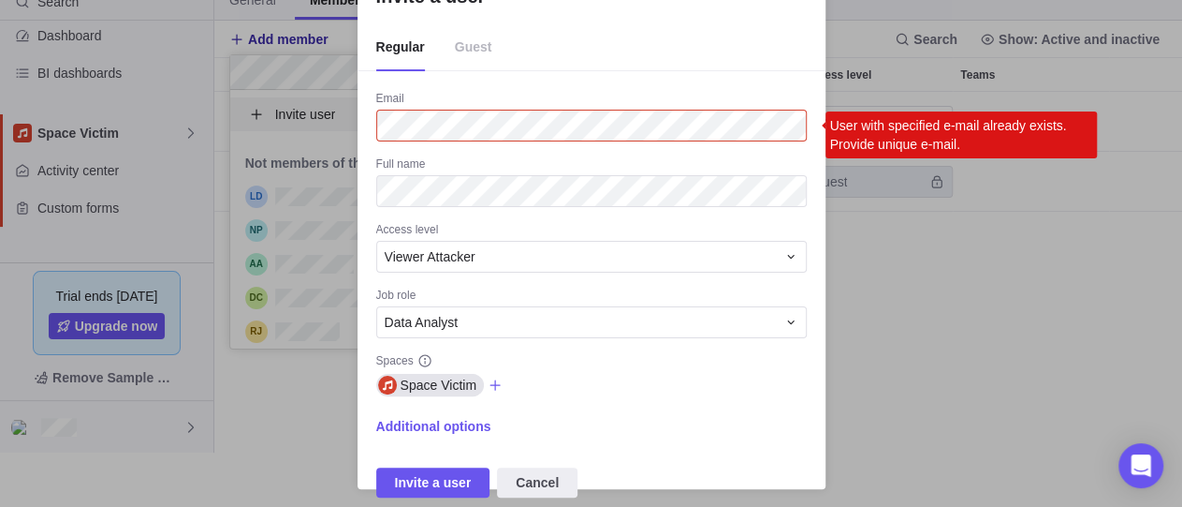
click at [912, 330] on div "Invite a user Regular Guest Email User with specified e-mail already exists. Pr…" at bounding box center [591, 227] width 1182 height 562
click at [516, 472] on span "Cancel" at bounding box center [537, 482] width 43 height 22
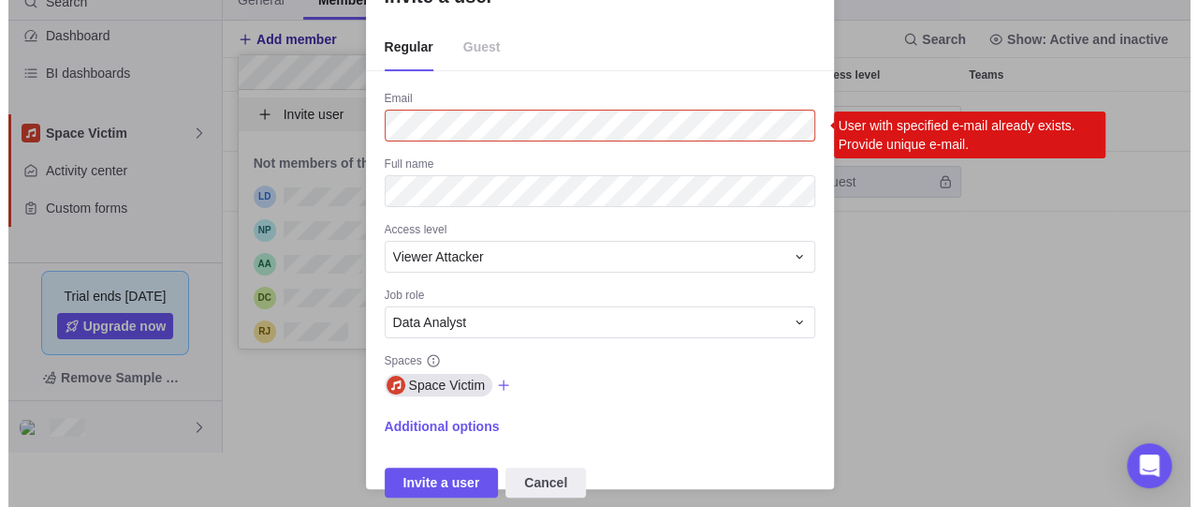
scroll to position [345, 968]
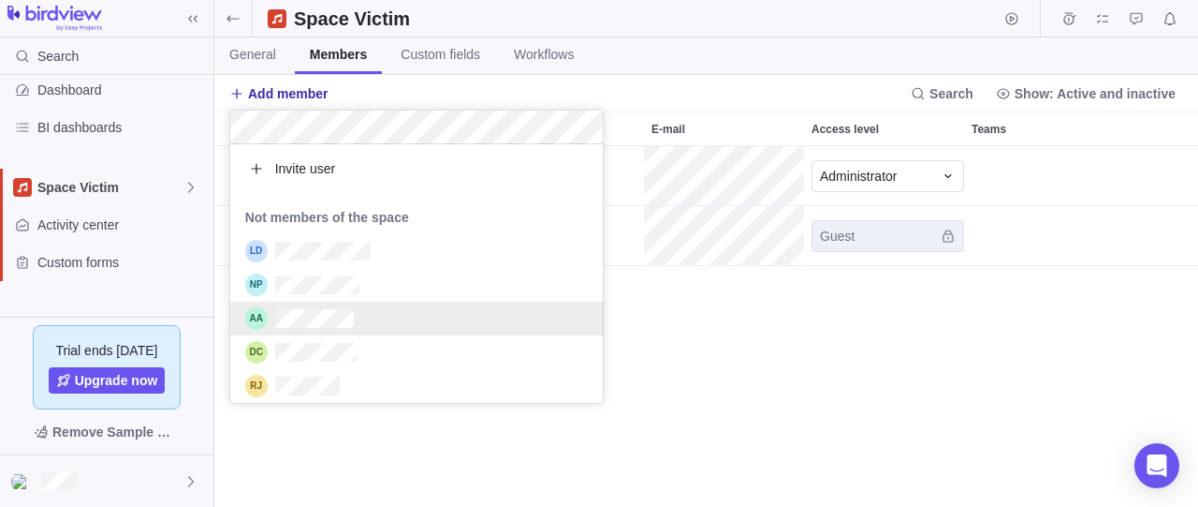
click at [194, 193] on body "Search Time logs history Resources Reports Dashboard BI dashboards Space Victim…" at bounding box center [599, 253] width 1198 height 507
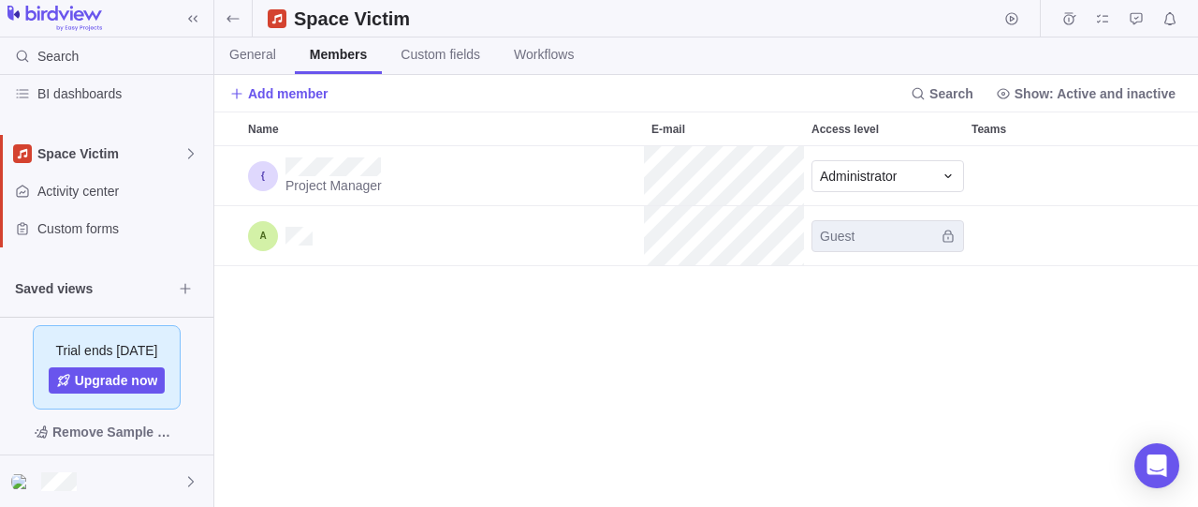
scroll to position [169, 0]
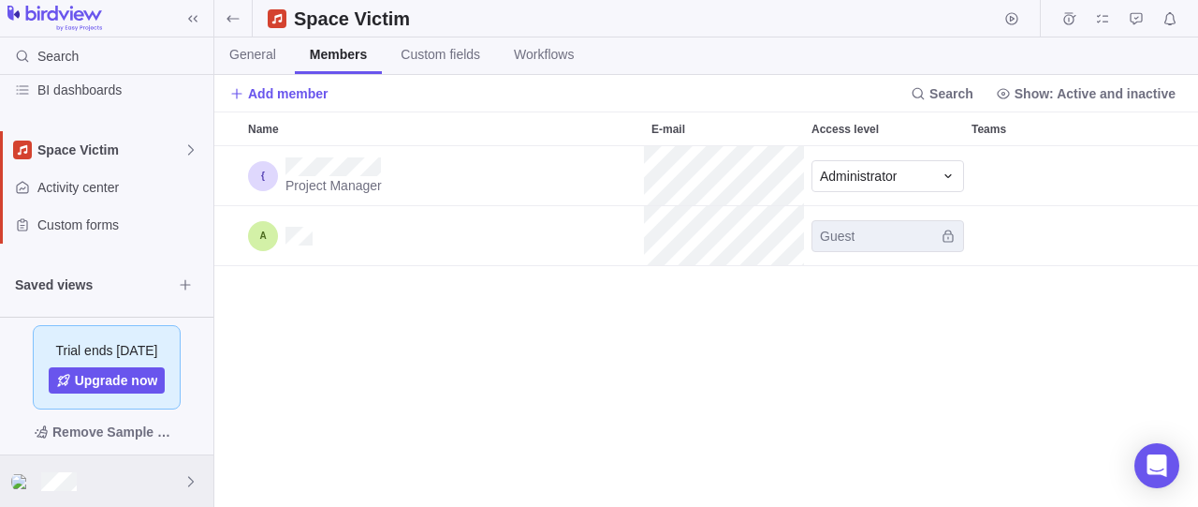
click at [184, 492] on div at bounding box center [106, 480] width 213 height 51
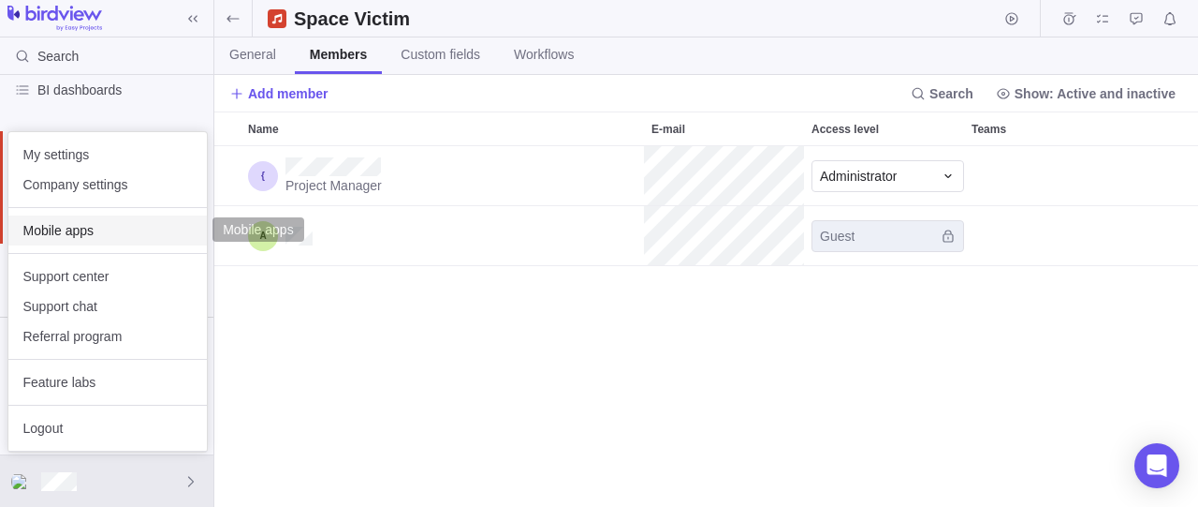
scroll to position [345, 968]
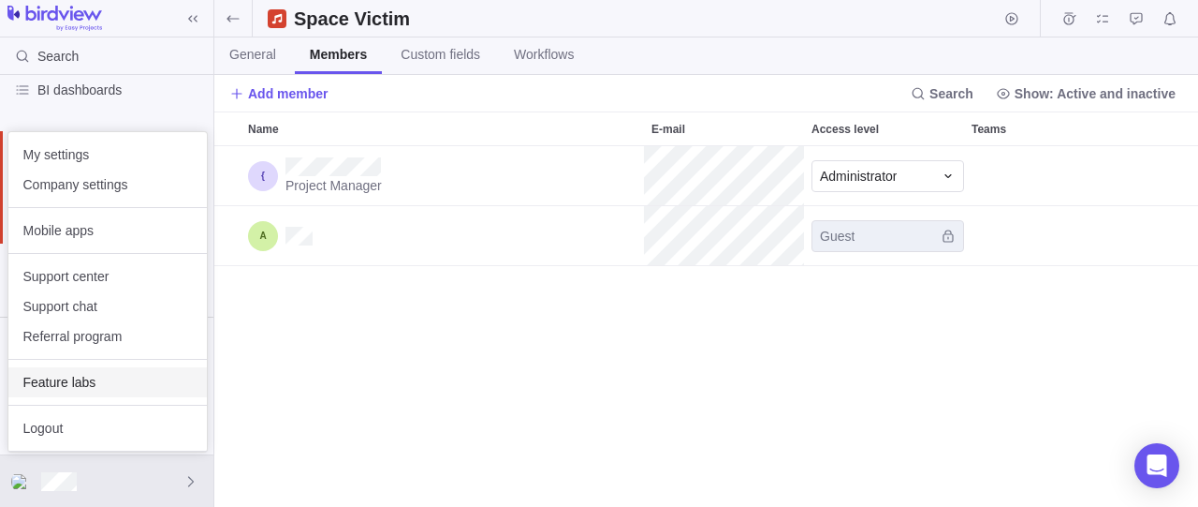
click at [66, 381] on span "Feature labs" at bounding box center [107, 382] width 169 height 19
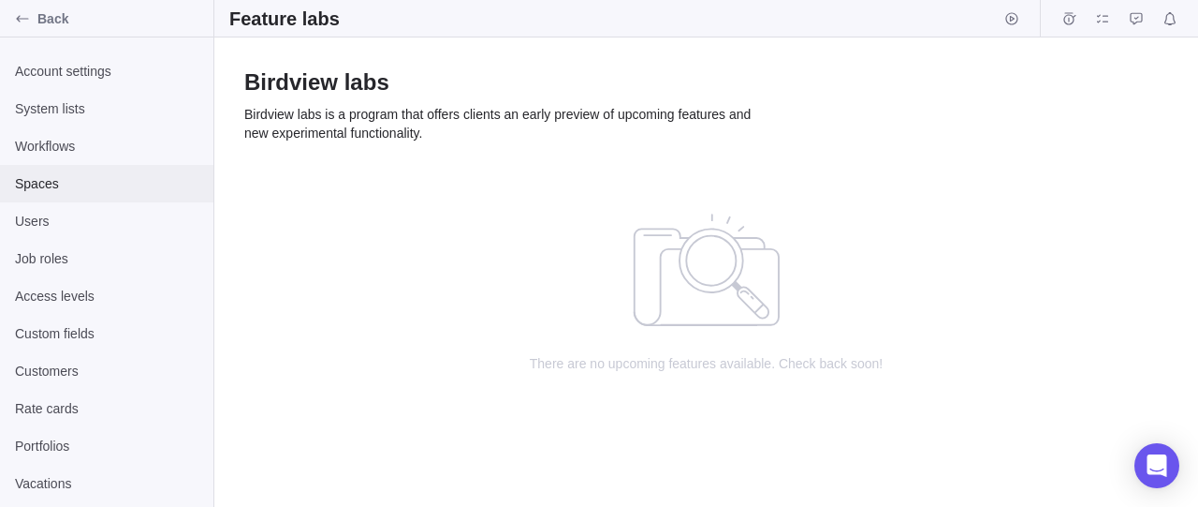
click at [59, 181] on span "Spaces" at bounding box center [107, 183] width 184 height 19
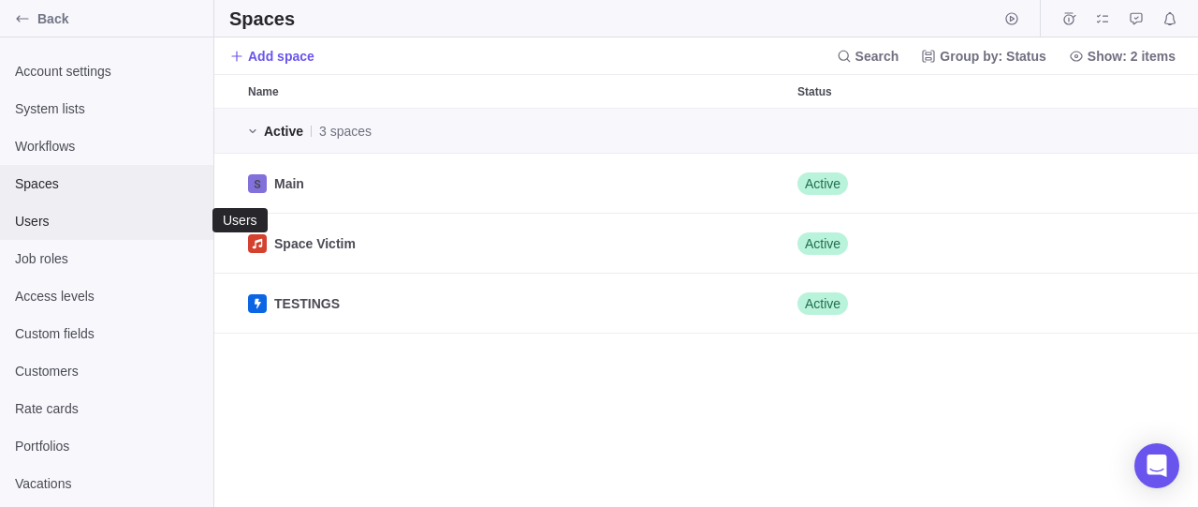
scroll to position [382, 968]
click at [76, 232] on div "Users" at bounding box center [106, 220] width 213 height 37
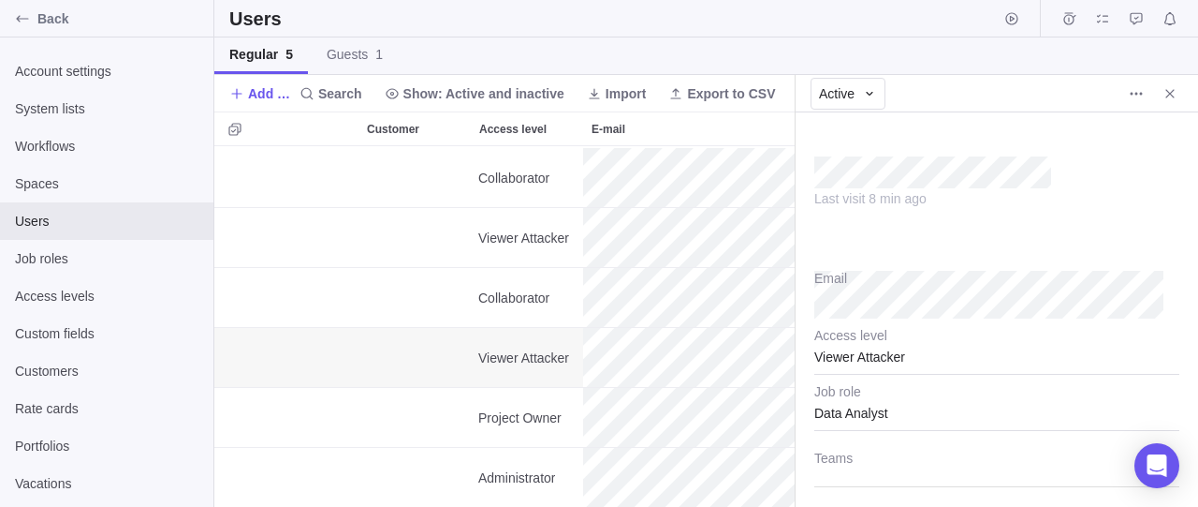
scroll to position [17, 17]
type textarea "x"
click at [1169, 92] on icon "Close" at bounding box center [1170, 93] width 8 height 8
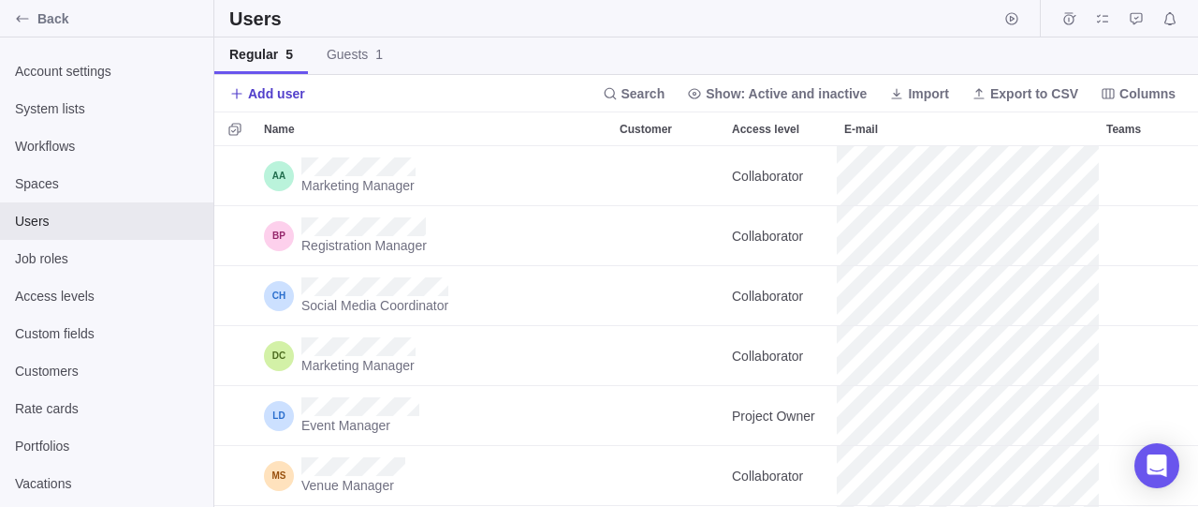
click at [272, 89] on span "Add user" at bounding box center [276, 93] width 57 height 19
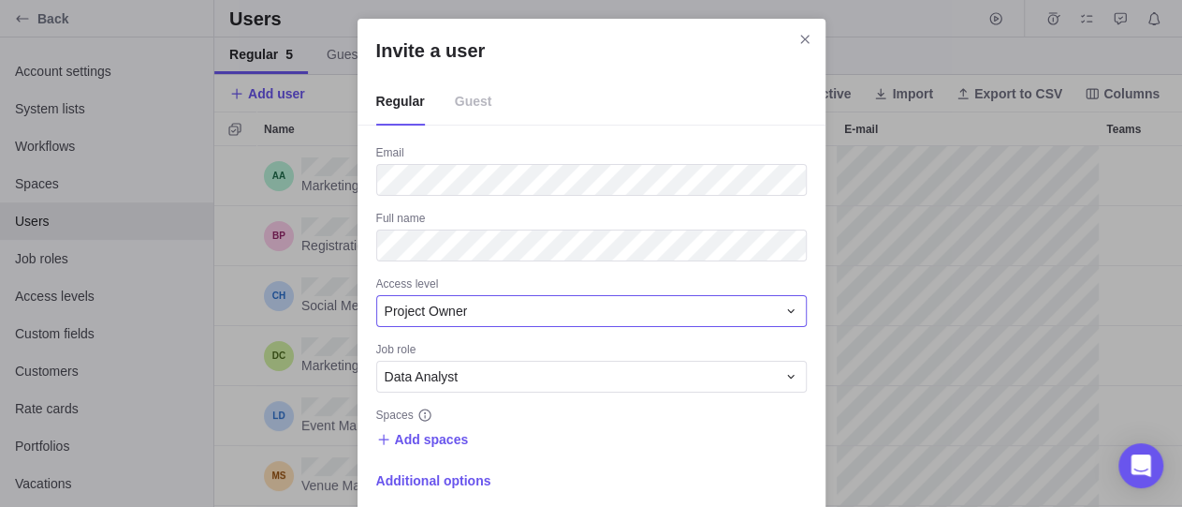
drag, startPoint x: 527, startPoint y: 308, endPoint x: 534, endPoint y: 316, distance: 10.0
click at [527, 308] on div "Project Owner" at bounding box center [580, 310] width 391 height 19
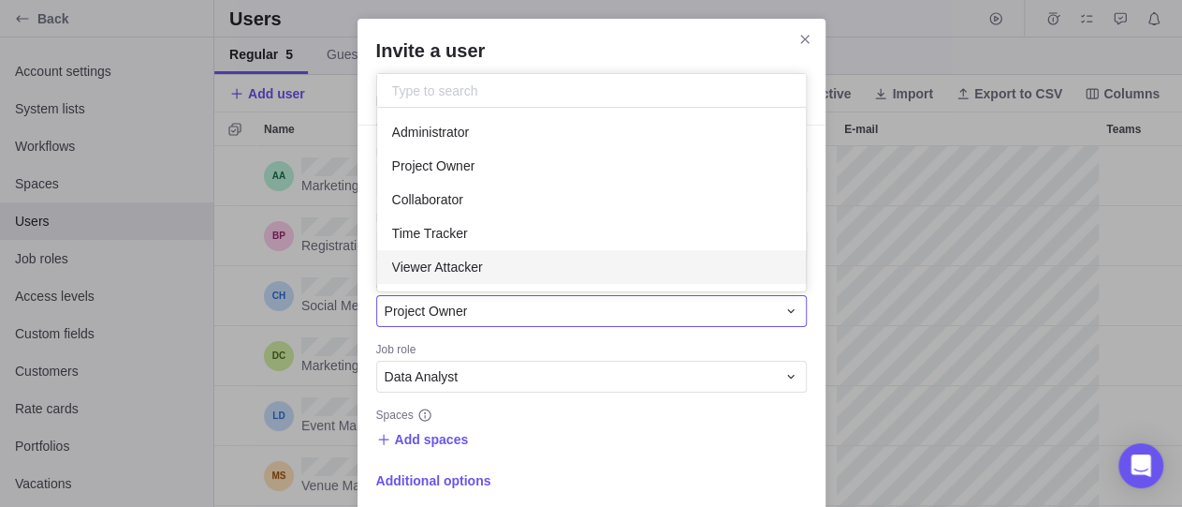
click at [513, 267] on div "Viewer Attacker" at bounding box center [592, 267] width 430 height 34
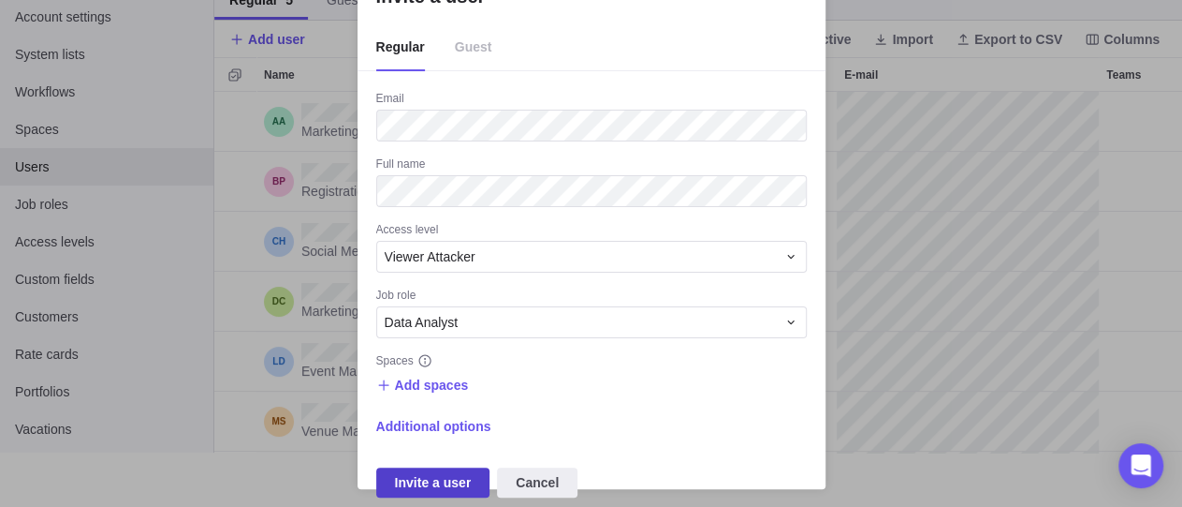
click at [457, 492] on span "Invite a user" at bounding box center [433, 482] width 77 height 22
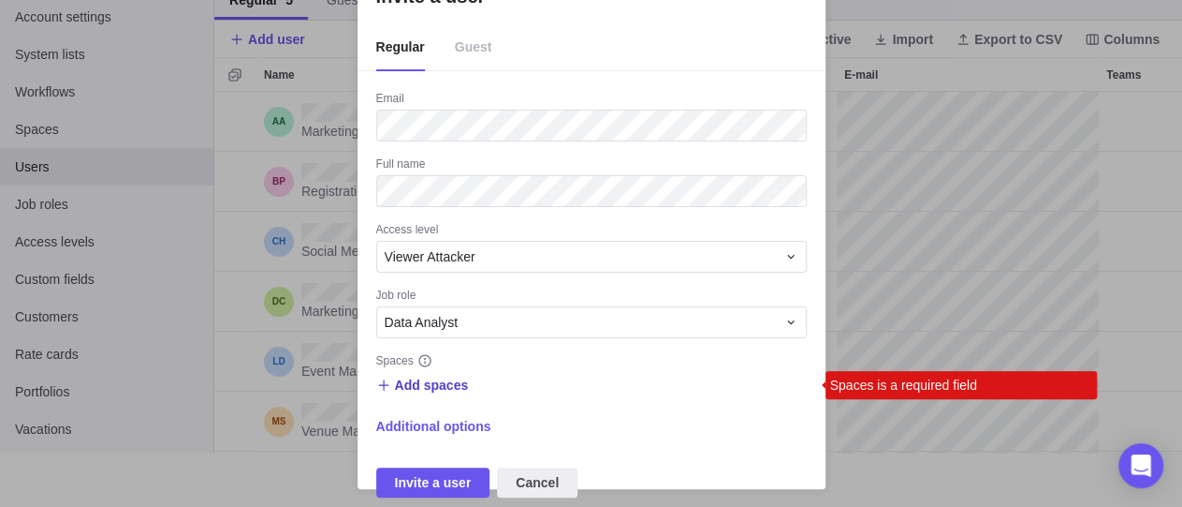
click at [450, 387] on span "Add spaces" at bounding box center [432, 384] width 74 height 19
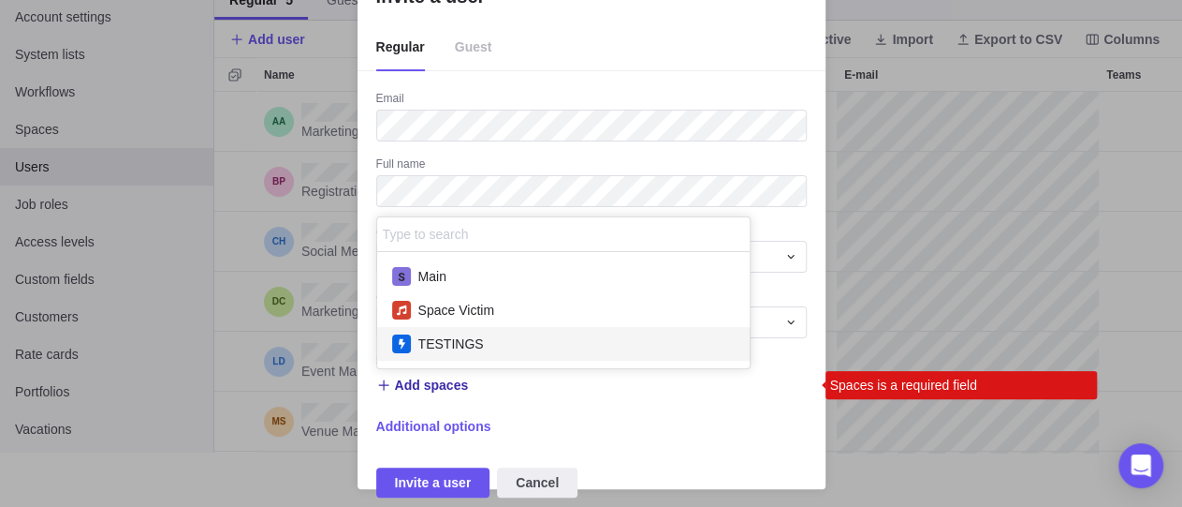
click at [468, 315] on span "Space Victim" at bounding box center [456, 310] width 76 height 19
click at [447, 481] on div "Invite a user Regular Guest Email Full name Access level Viewer Attacker Job ro…" at bounding box center [591, 227] width 1182 height 562
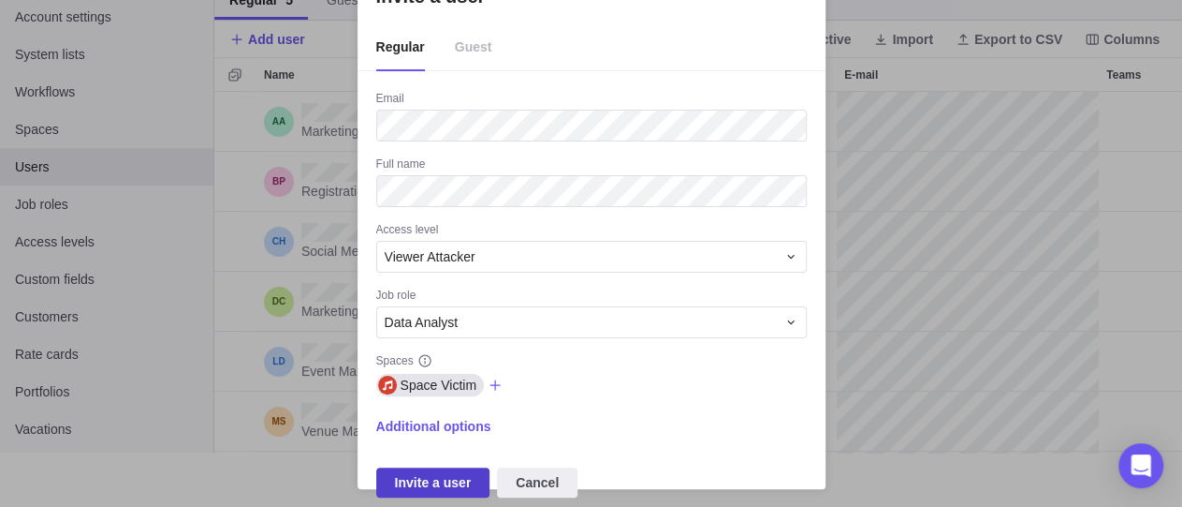
click at [437, 472] on span "Invite a user" at bounding box center [433, 482] width 77 height 22
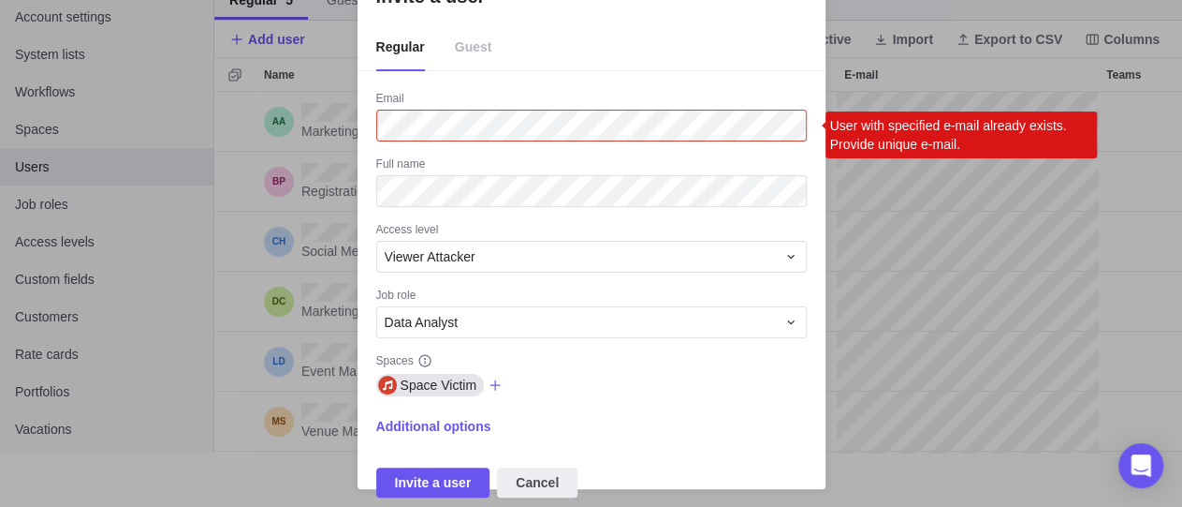
drag, startPoint x: 1120, startPoint y: 203, endPoint x: 1085, endPoint y: 196, distance: 35.4
click at [1117, 198] on div "Invite a user Regular Guest Email User with specified e-mail already exists. Pr…" at bounding box center [591, 227] width 1182 height 562
click at [533, 470] on span "Cancel" at bounding box center [537, 482] width 81 height 30
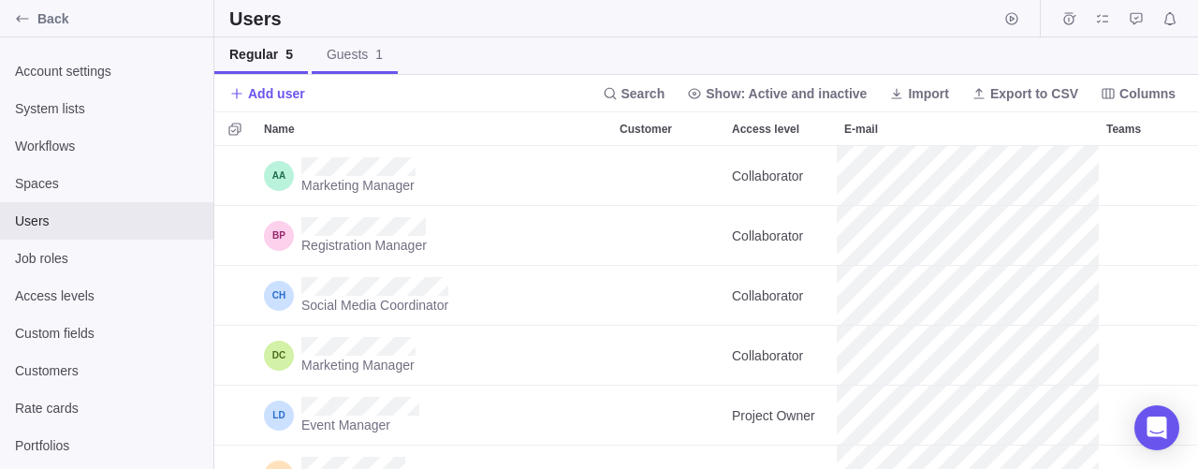
click at [375, 57] on span "1" at bounding box center [378, 54] width 7 height 15
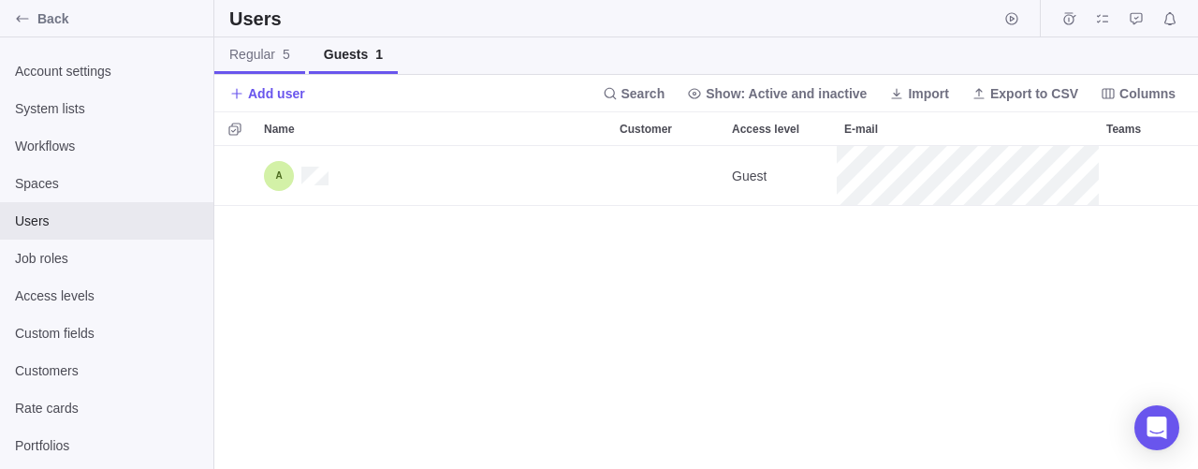
scroll to position [307, 968]
click at [275, 57] on span "Regular 5" at bounding box center [259, 54] width 61 height 19
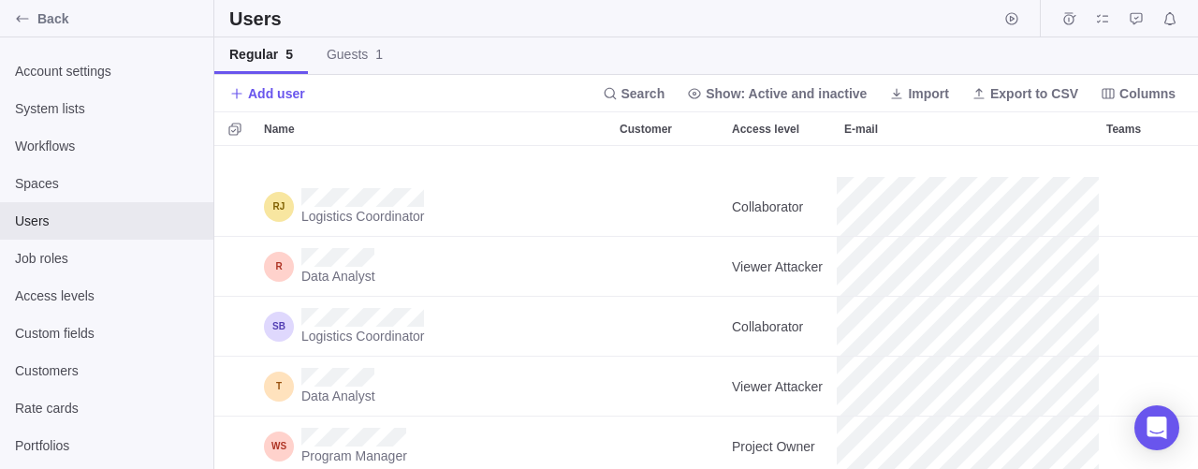
scroll to position [652, 0]
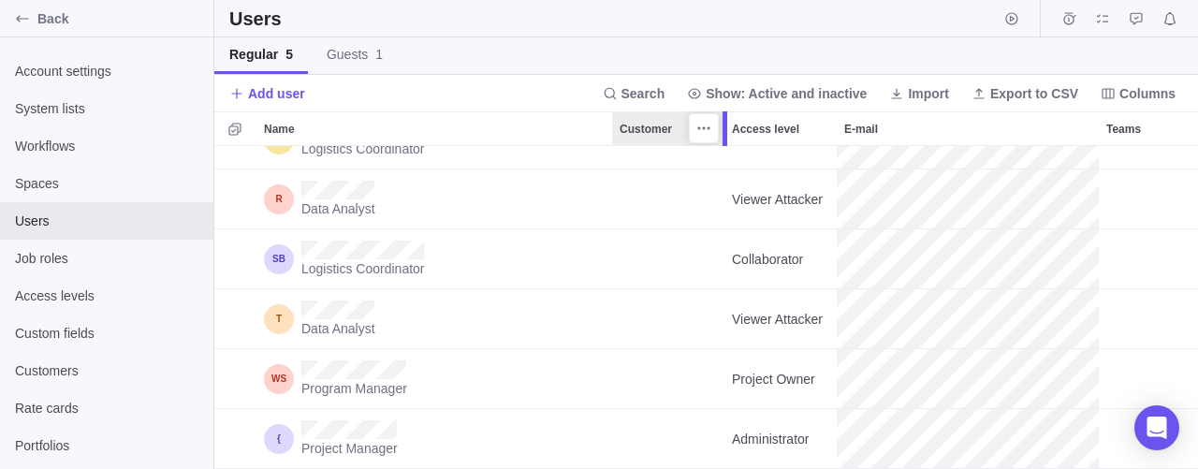
drag, startPoint x: 670, startPoint y: 95, endPoint x: 732, endPoint y: 139, distance: 76.4
click at [666, 95] on span "Search" at bounding box center [644, 93] width 44 height 19
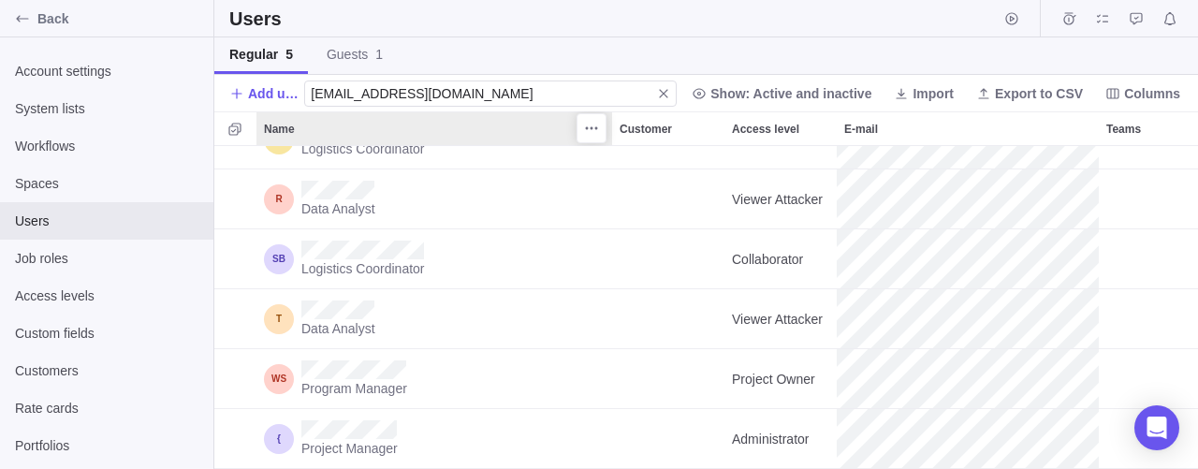
scroll to position [0, 0]
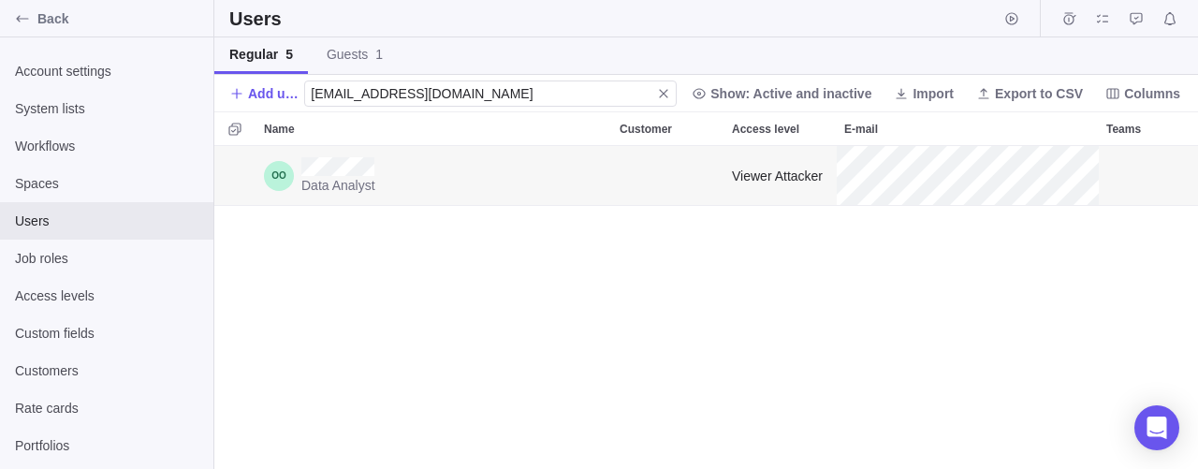
type input "vcecyvsdx0@vwhins.com"
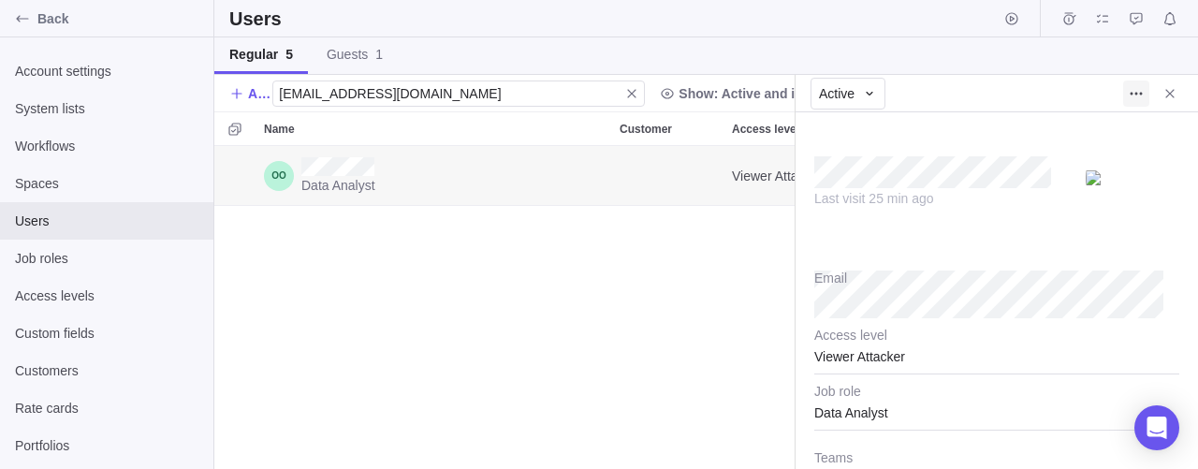
click at [1126, 95] on span "More actions" at bounding box center [1136, 94] width 26 height 26
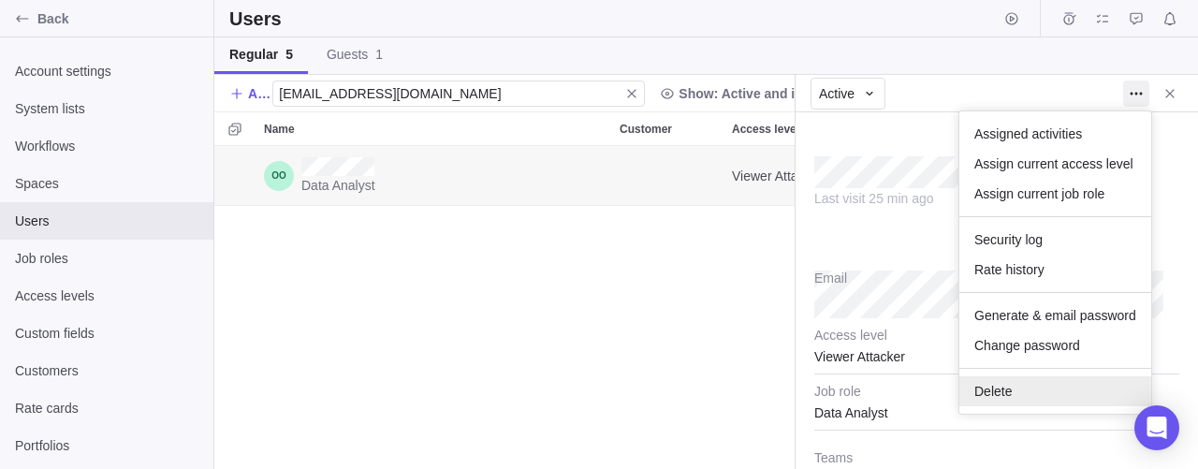
click at [1007, 390] on span "Delete" at bounding box center [993, 391] width 37 height 19
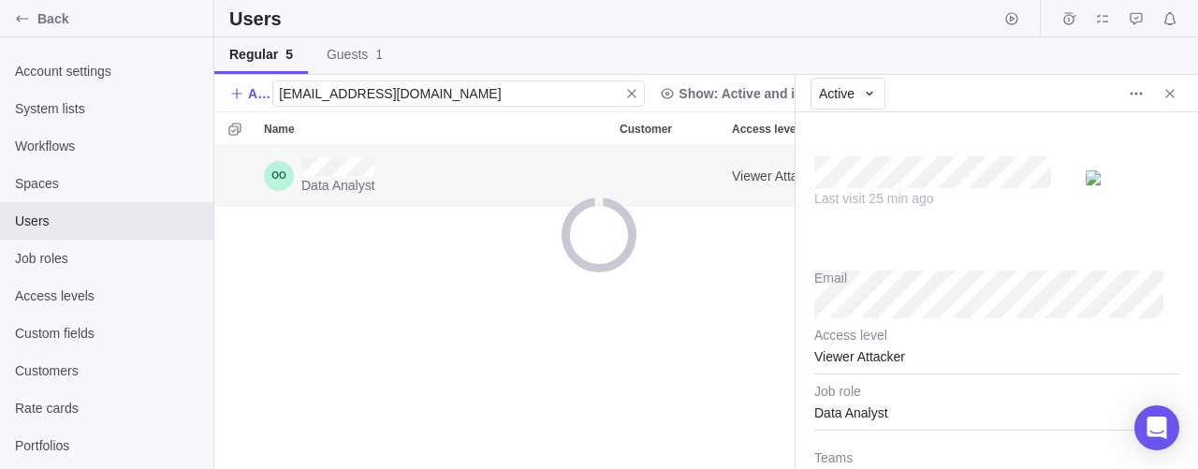
scroll to position [17, 17]
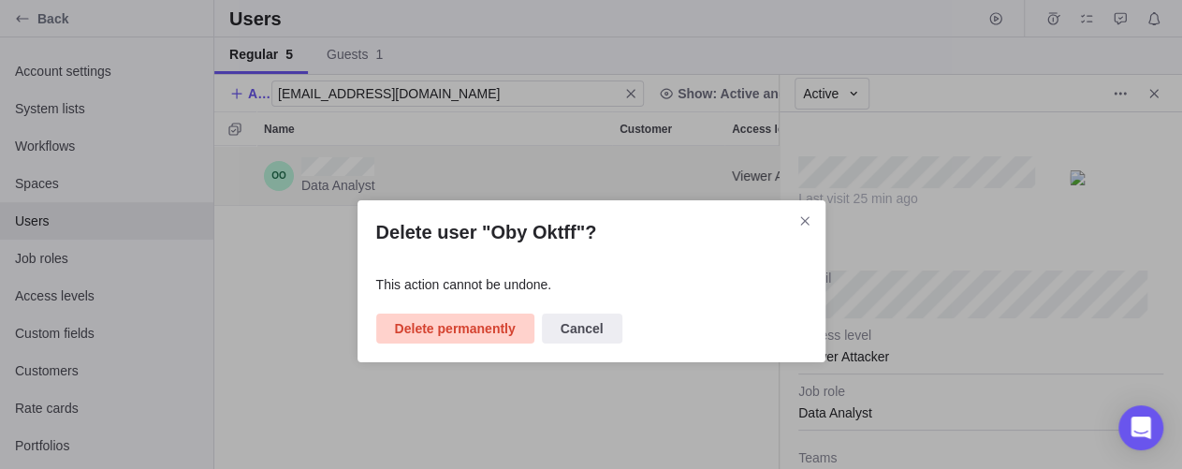
click at [458, 336] on span "Delete permanently" at bounding box center [455, 328] width 121 height 22
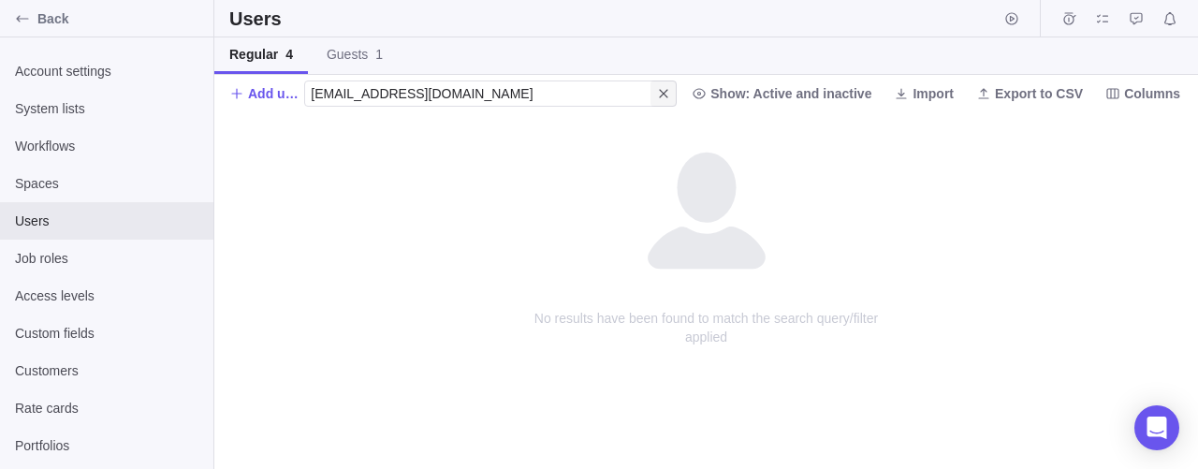
click at [677, 84] on span "Close" at bounding box center [664, 94] width 26 height 26
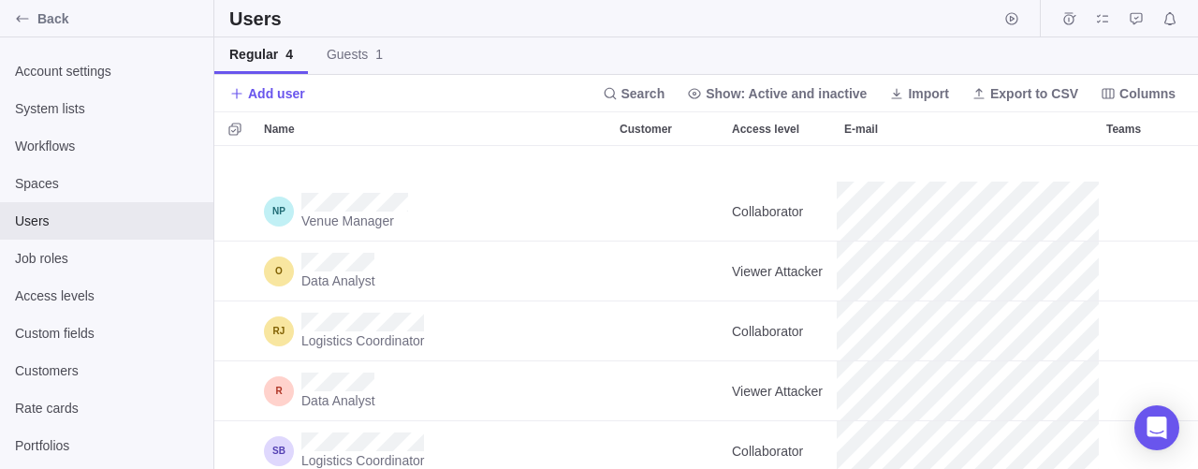
scroll to position [419, 0]
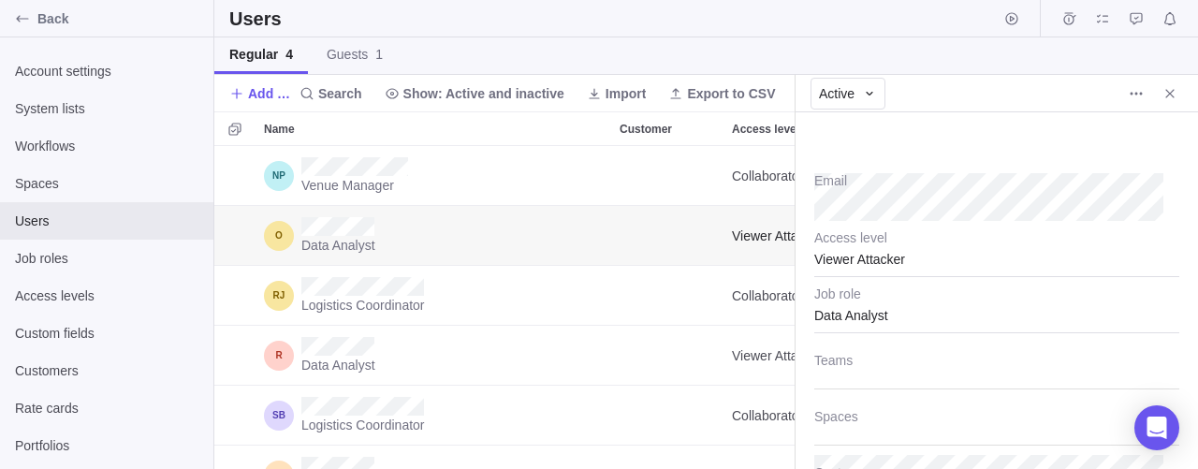
scroll to position [210, 0]
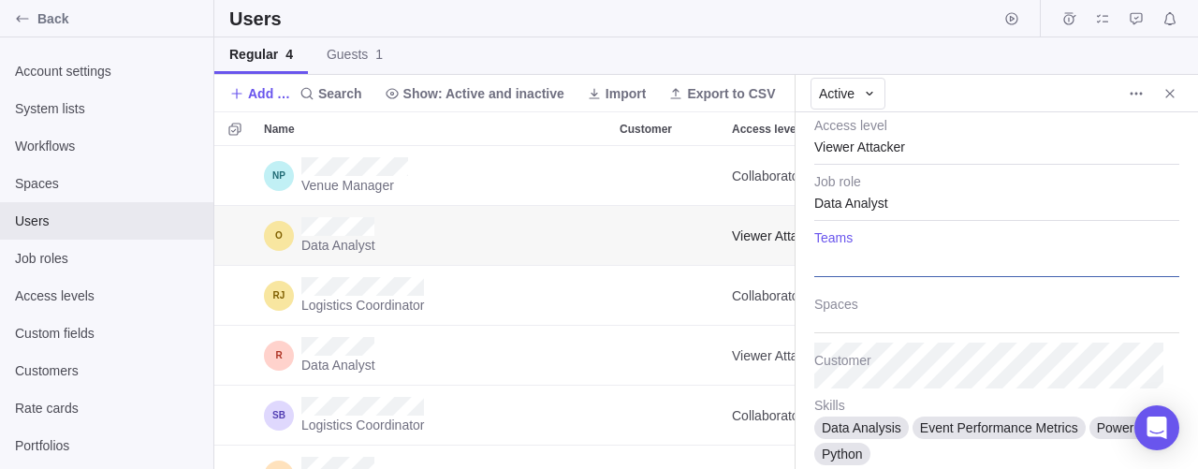
click at [930, 258] on div at bounding box center [997, 253] width 365 height 47
click at [943, 316] on div "Last visit 17 min ago Email Viewer Attacker Access level Data Analyst Job role …" at bounding box center [997, 290] width 403 height 357
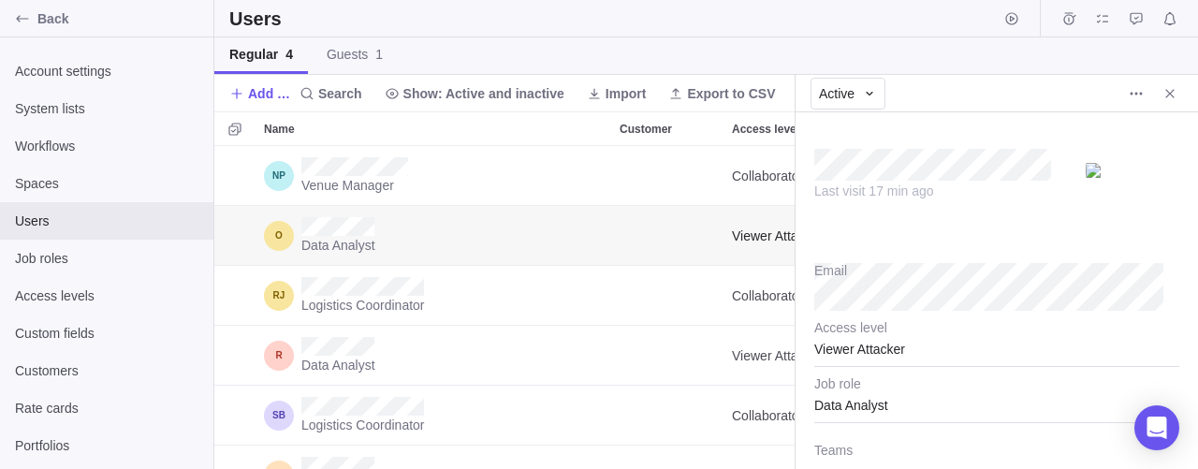
scroll to position [0, 0]
click at [1133, 95] on body "Back Account settings System lists Workflows Spaces Users Job roles Access leve…" at bounding box center [599, 234] width 1198 height 469
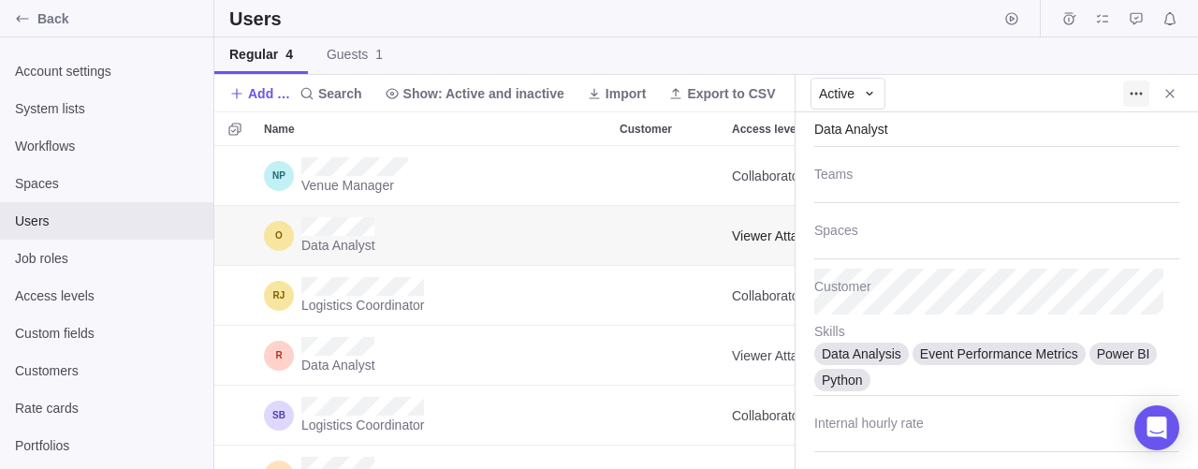
click at [1139, 95] on icon "More actions" at bounding box center [1136, 93] width 15 height 15
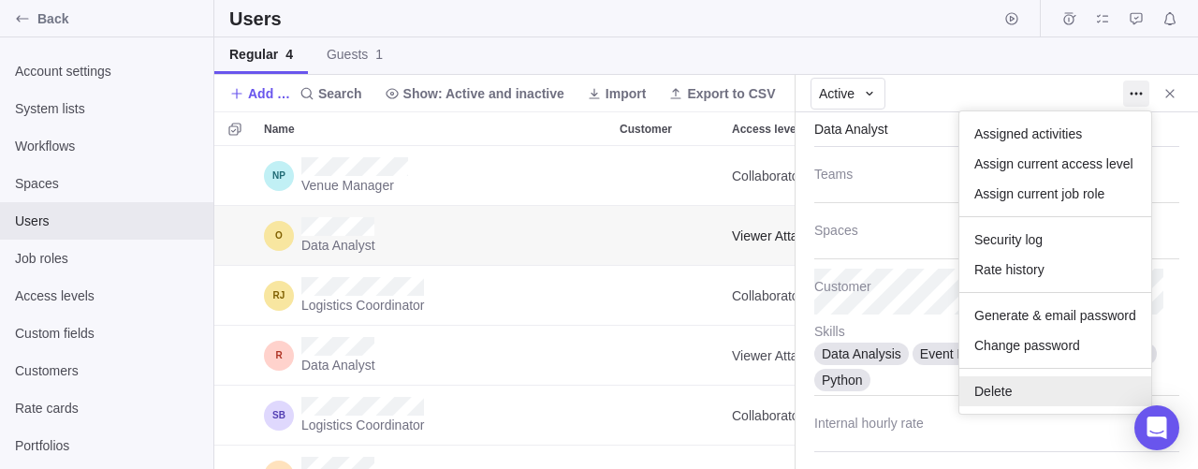
click at [1017, 396] on div "Delete" at bounding box center [1056, 391] width 192 height 30
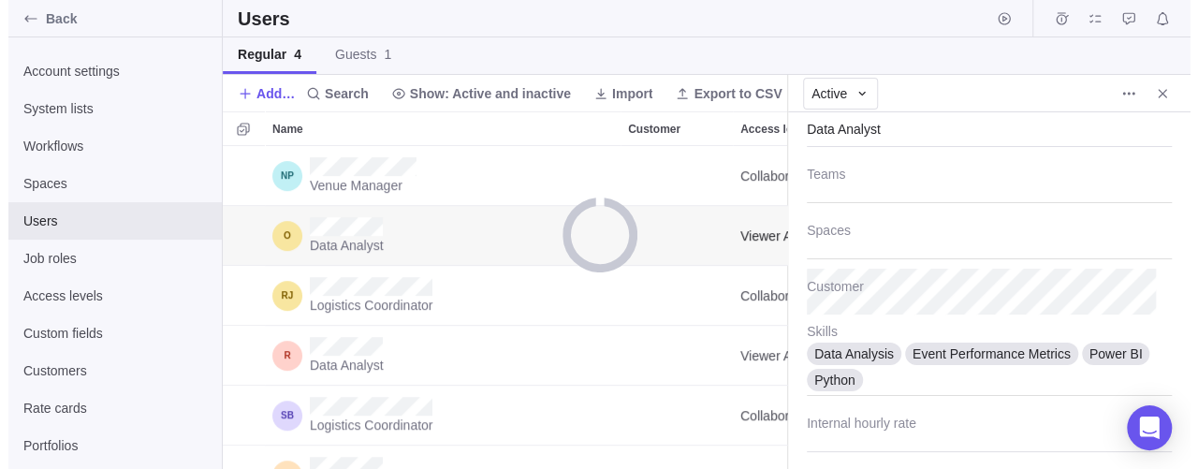
scroll to position [17, 17]
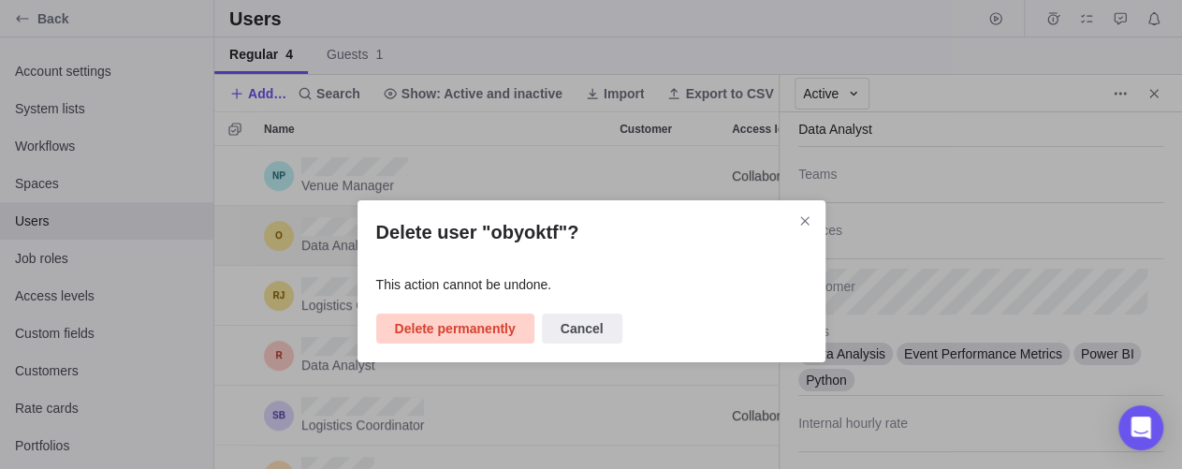
click at [468, 330] on span "Delete permanently" at bounding box center [455, 328] width 121 height 22
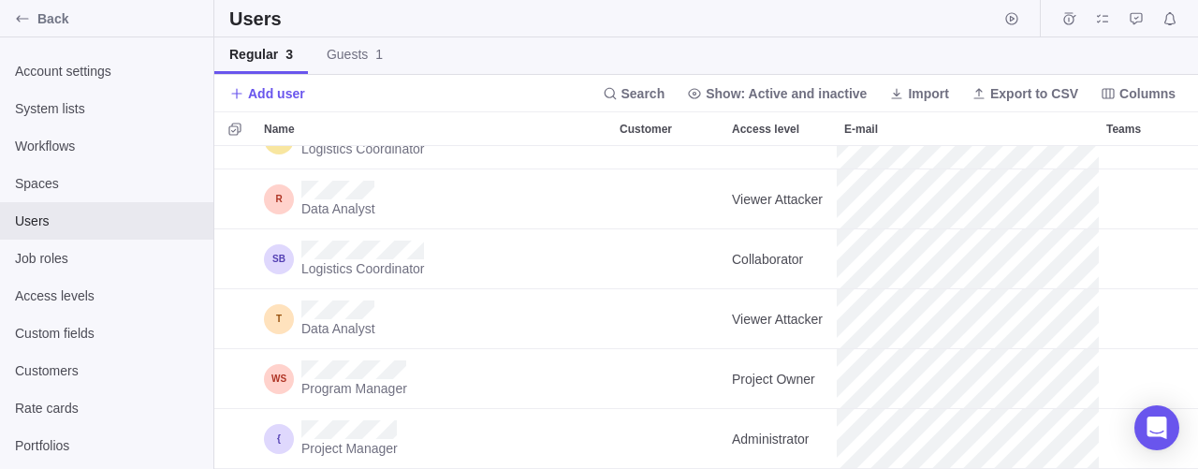
scroll to position [0, 253]
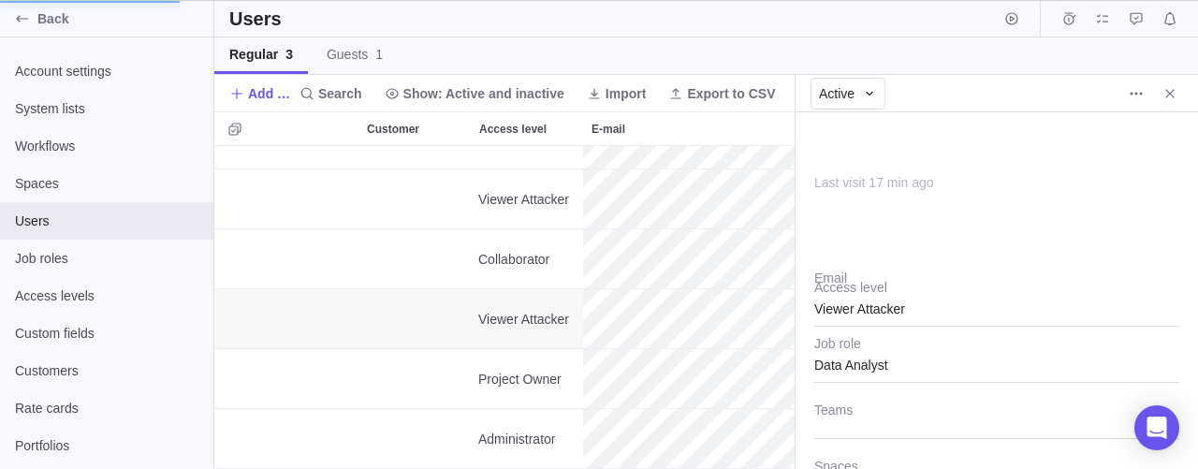
scroll to position [17, 17]
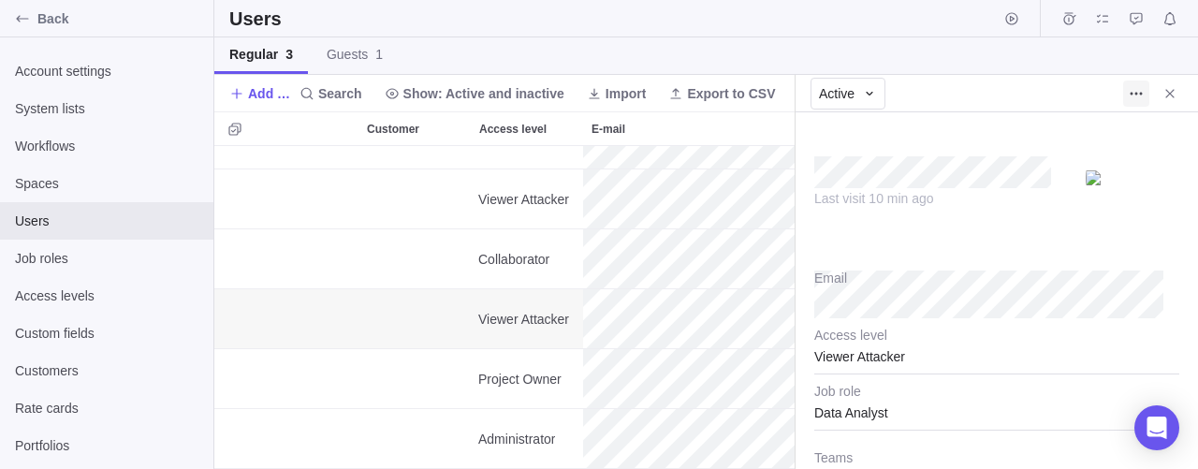
click at [1130, 96] on icon "More actions" at bounding box center [1136, 93] width 15 height 15
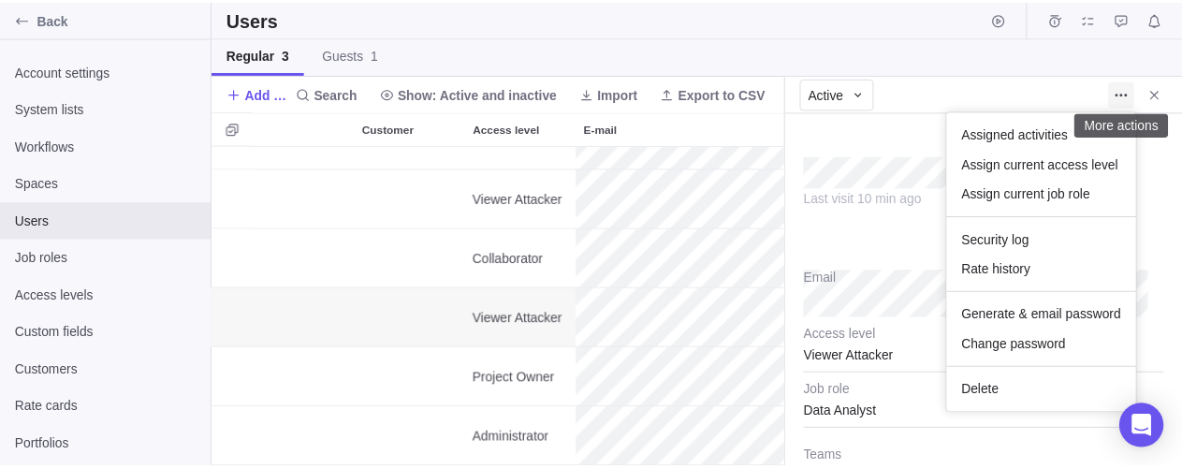
scroll to position [307, 565]
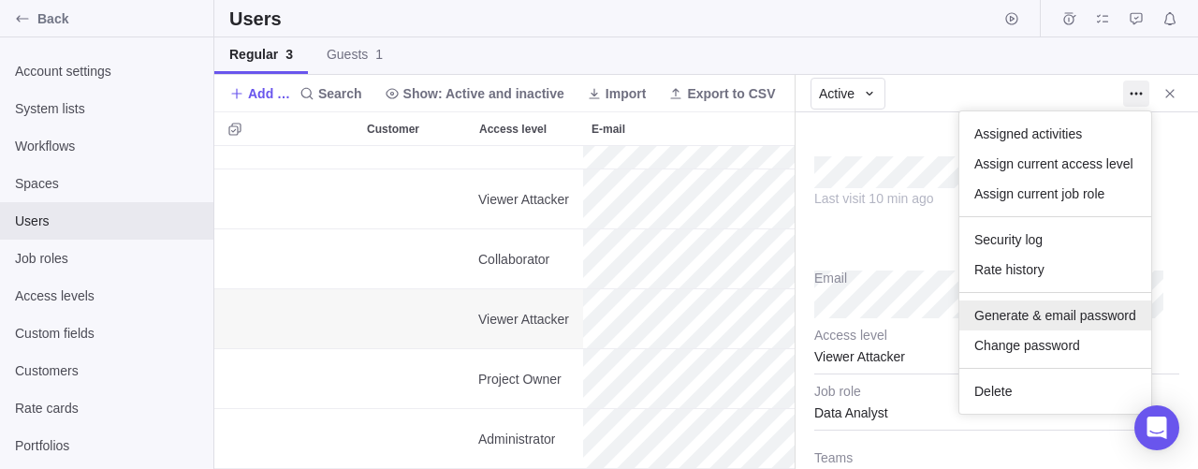
click at [1043, 307] on span "Generate & email password" at bounding box center [1056, 315] width 162 height 19
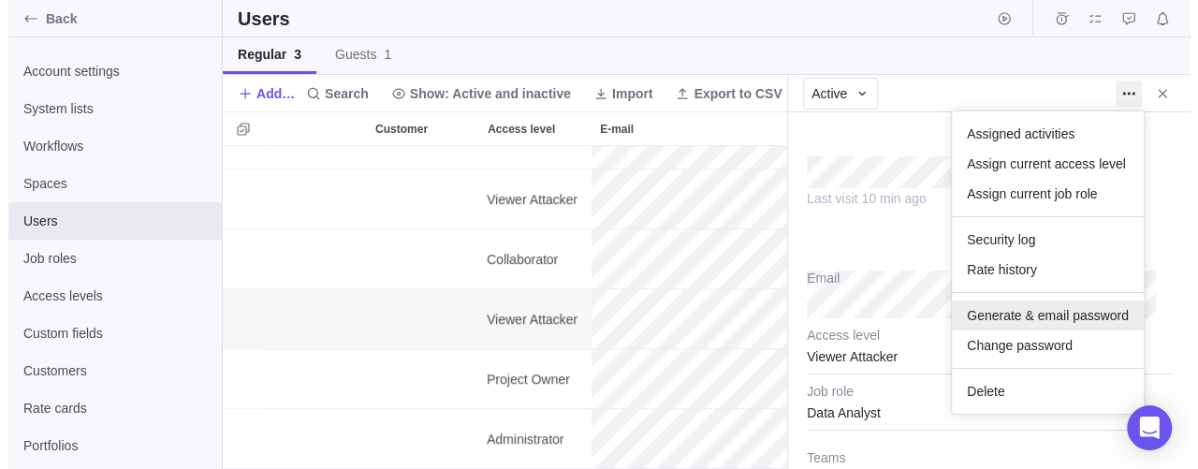
scroll to position [17, 17]
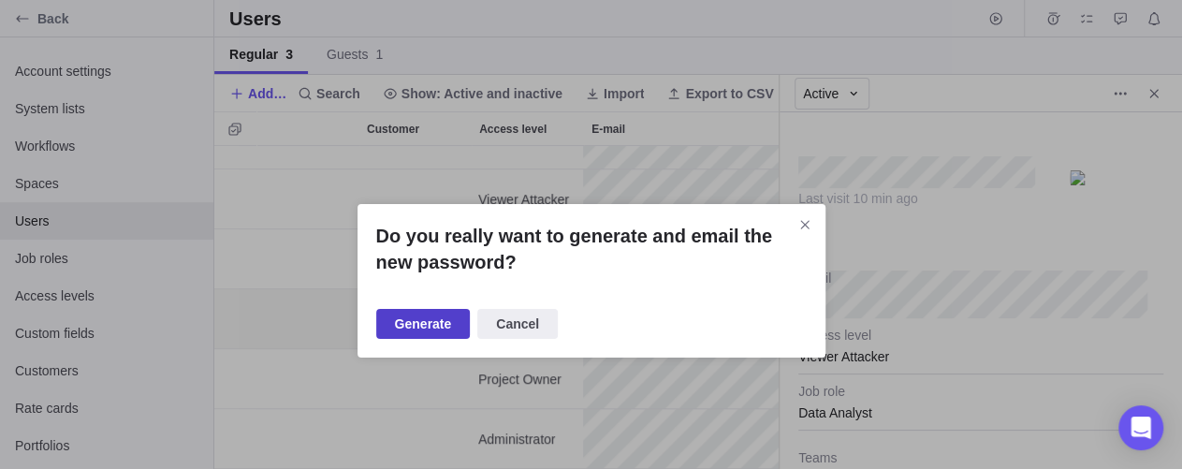
click at [437, 316] on span "Generate" at bounding box center [423, 324] width 57 height 22
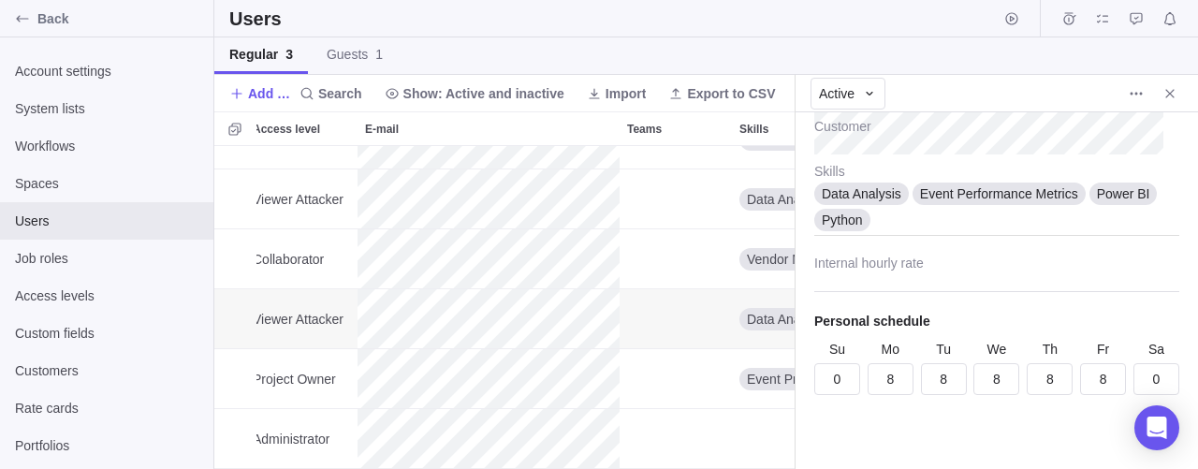
scroll to position [0, 656]
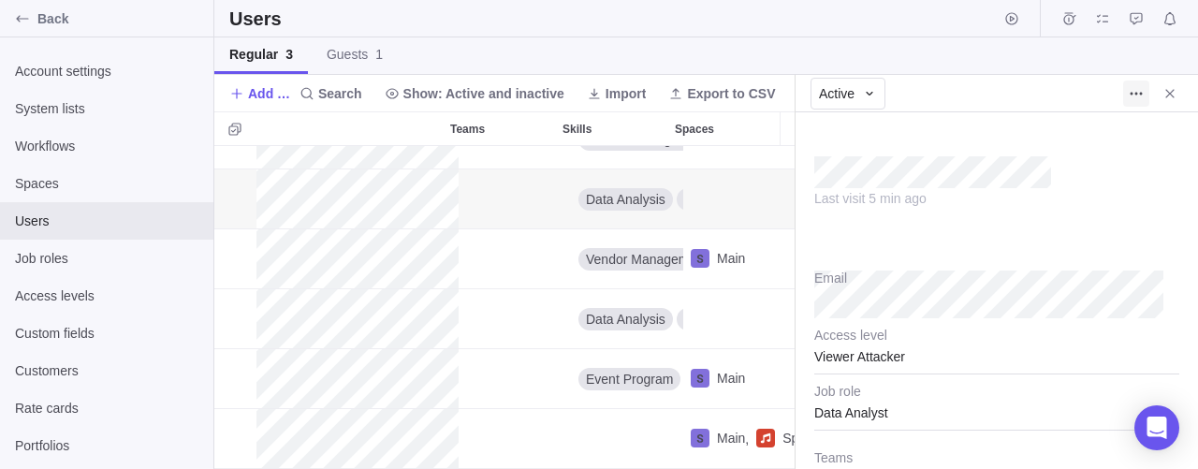
click at [1132, 99] on icon "More actions" at bounding box center [1136, 93] width 15 height 15
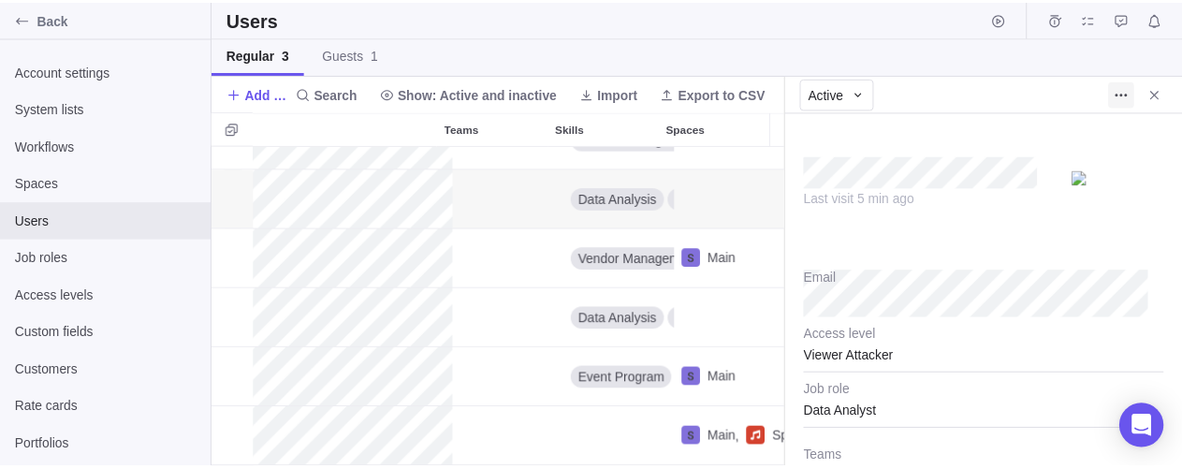
scroll to position [307, 565]
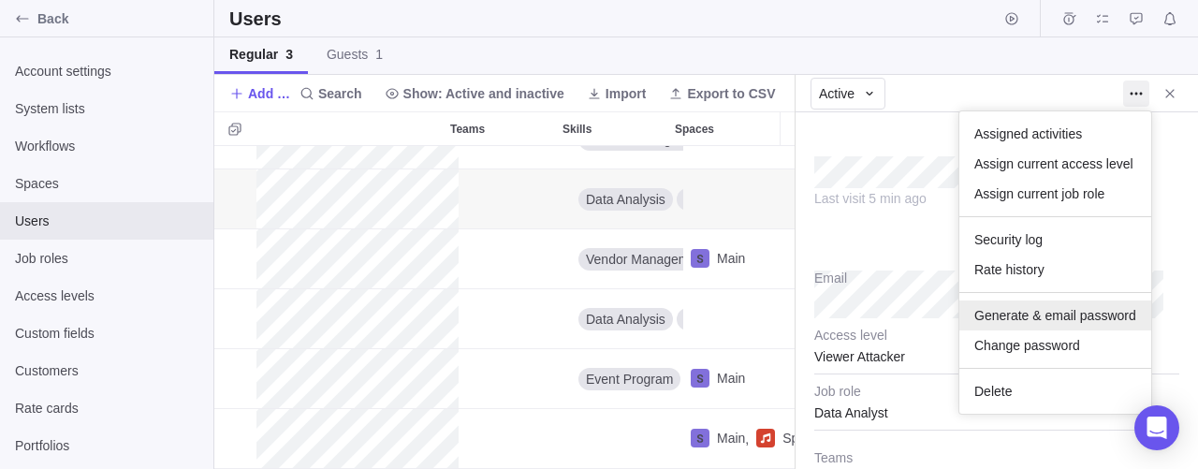
click at [1042, 310] on span "Generate & email password" at bounding box center [1056, 315] width 162 height 19
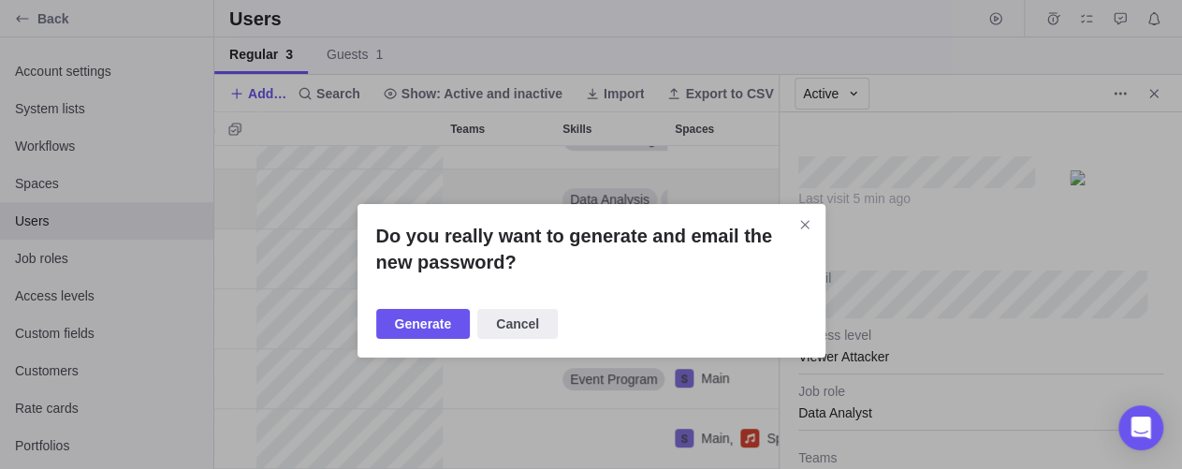
scroll to position [307, 549]
click at [417, 323] on span "Generate" at bounding box center [423, 324] width 57 height 22
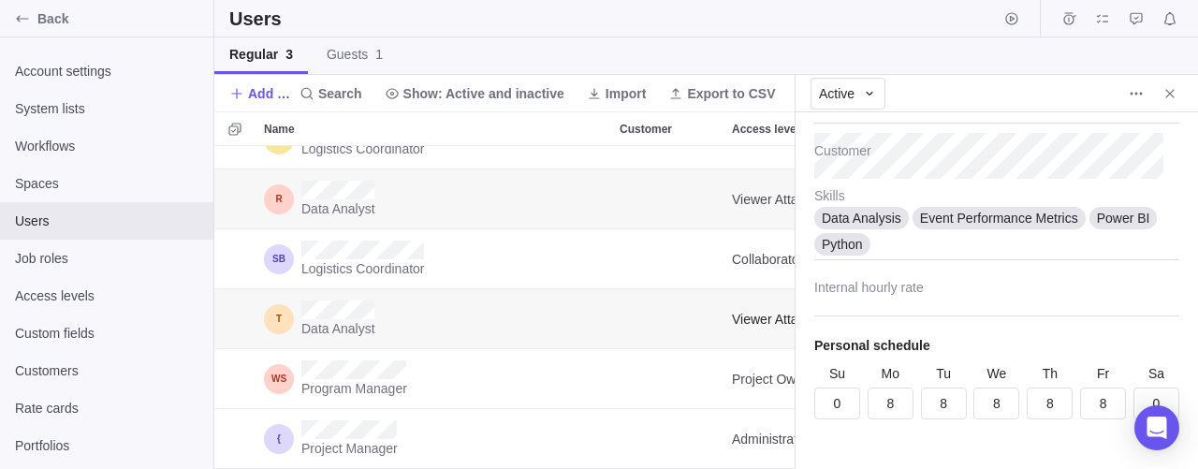
scroll to position [532, 0]
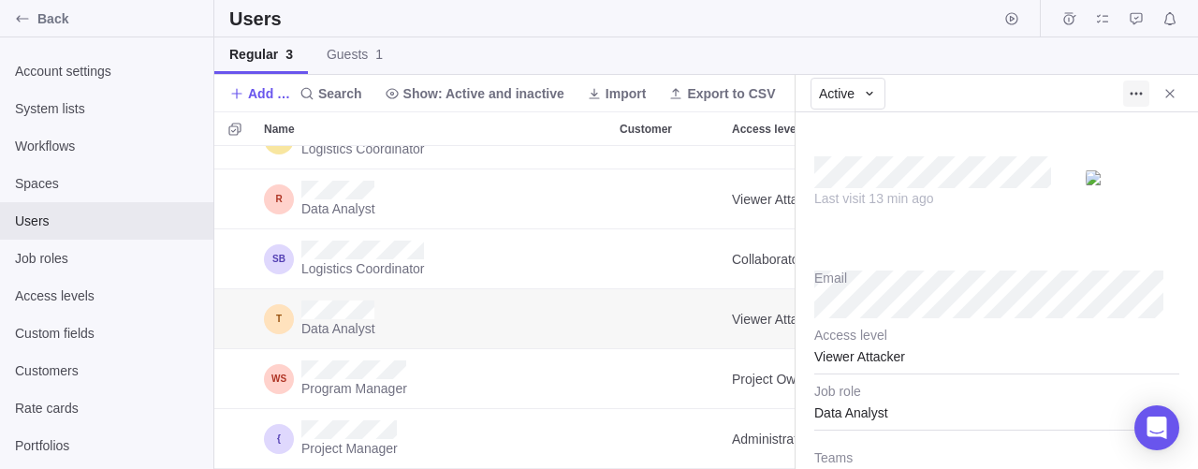
click at [1142, 95] on icon "More actions" at bounding box center [1136, 93] width 15 height 15
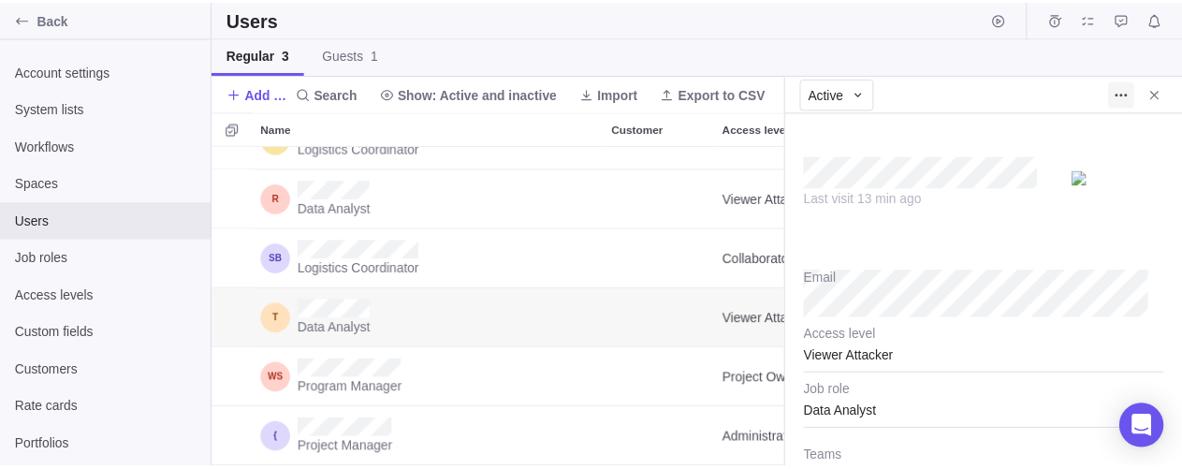
scroll to position [307, 565]
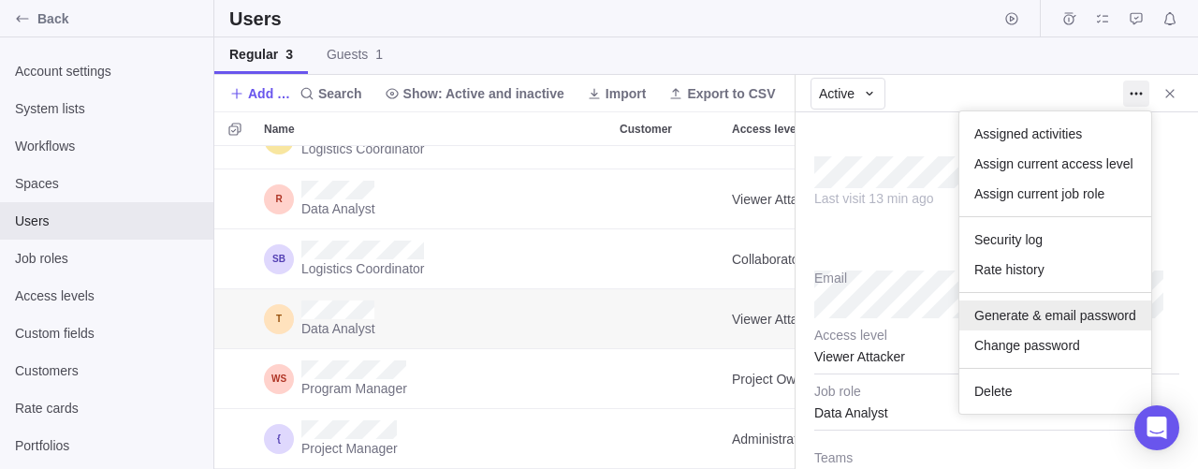
click at [1054, 317] on span "Generate & email password" at bounding box center [1056, 315] width 162 height 19
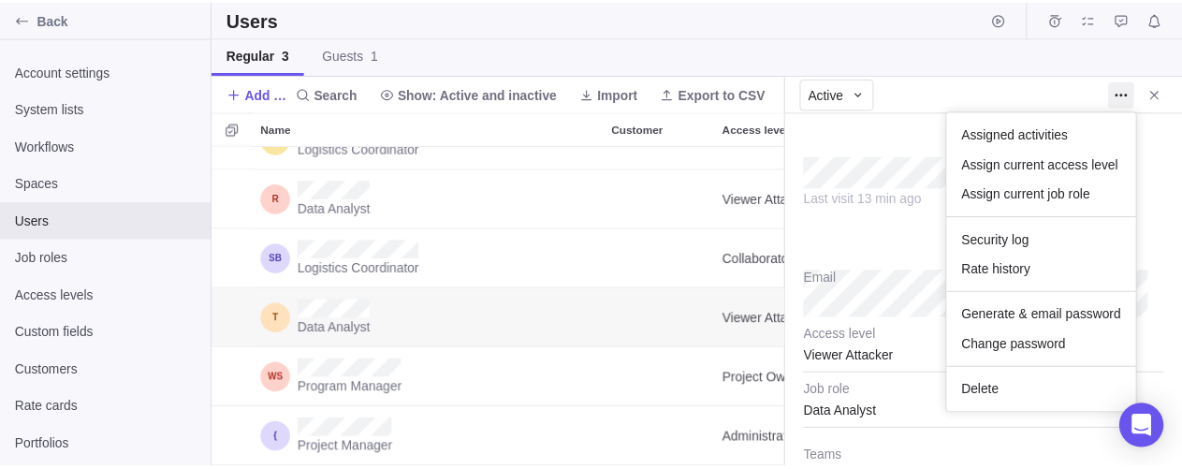
scroll to position [307, 549]
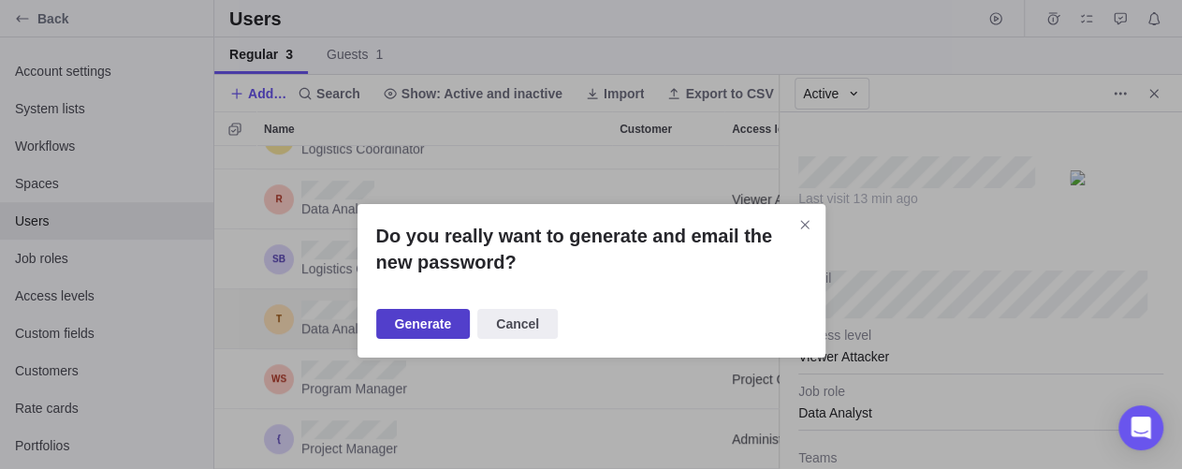
click at [433, 326] on span "Generate" at bounding box center [423, 324] width 57 height 22
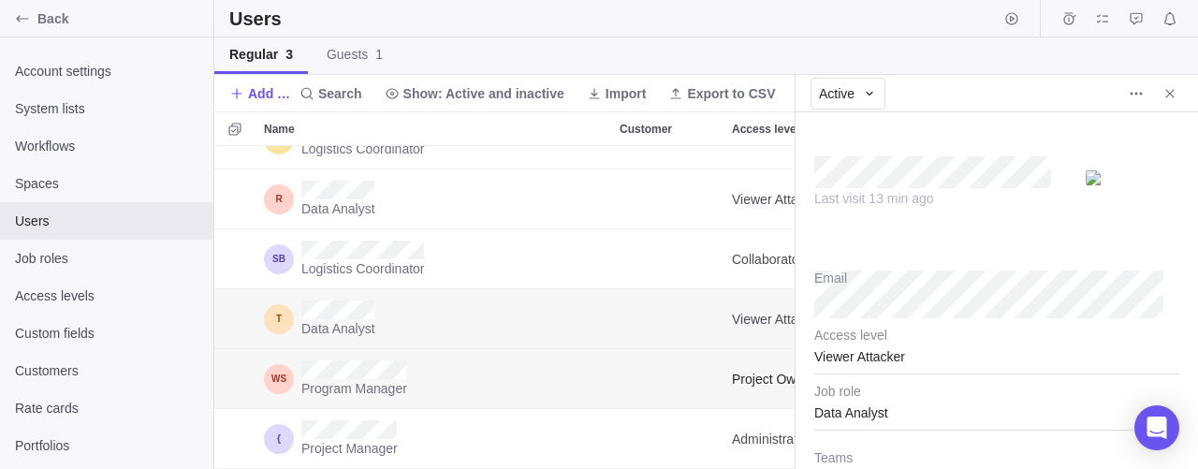
scroll to position [307, 565]
click at [1126, 93] on span "More actions" at bounding box center [1136, 94] width 26 height 26
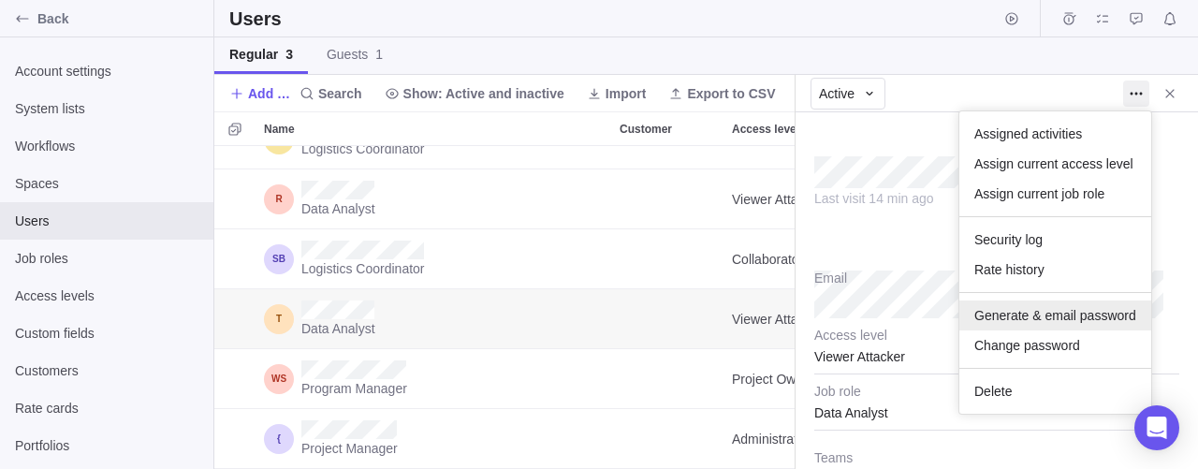
click at [1070, 319] on span "Generate & email password" at bounding box center [1056, 315] width 162 height 19
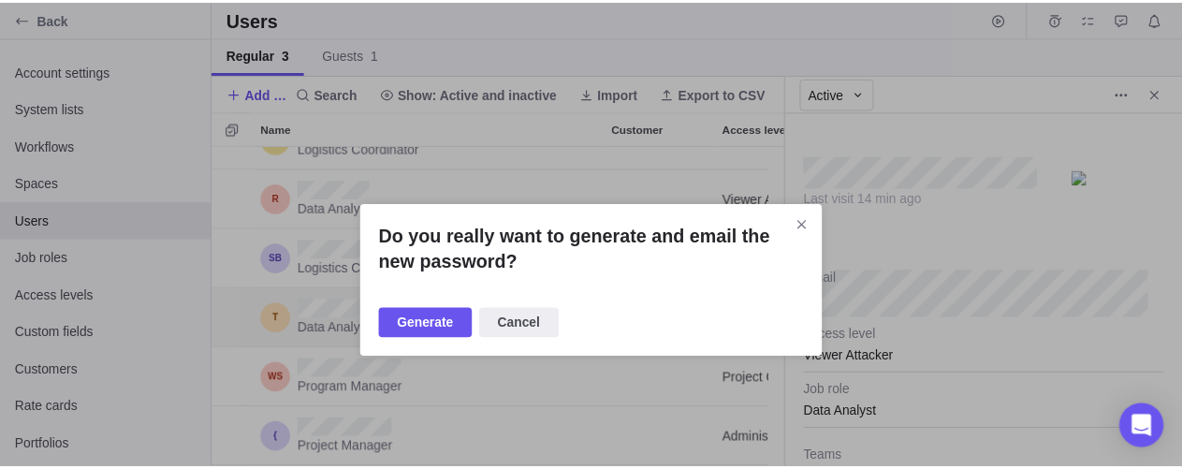
scroll to position [307, 549]
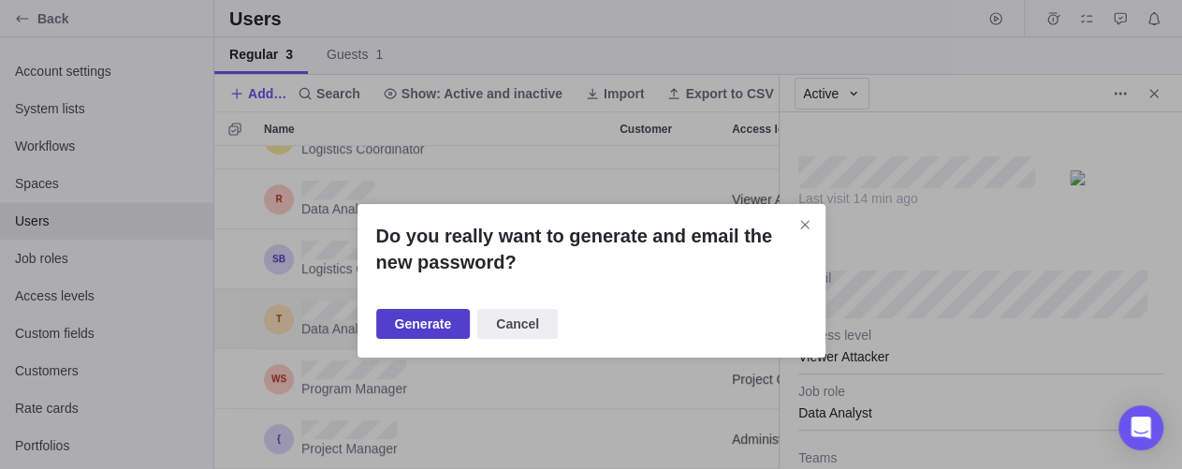
click at [433, 323] on span "Generate" at bounding box center [423, 324] width 57 height 22
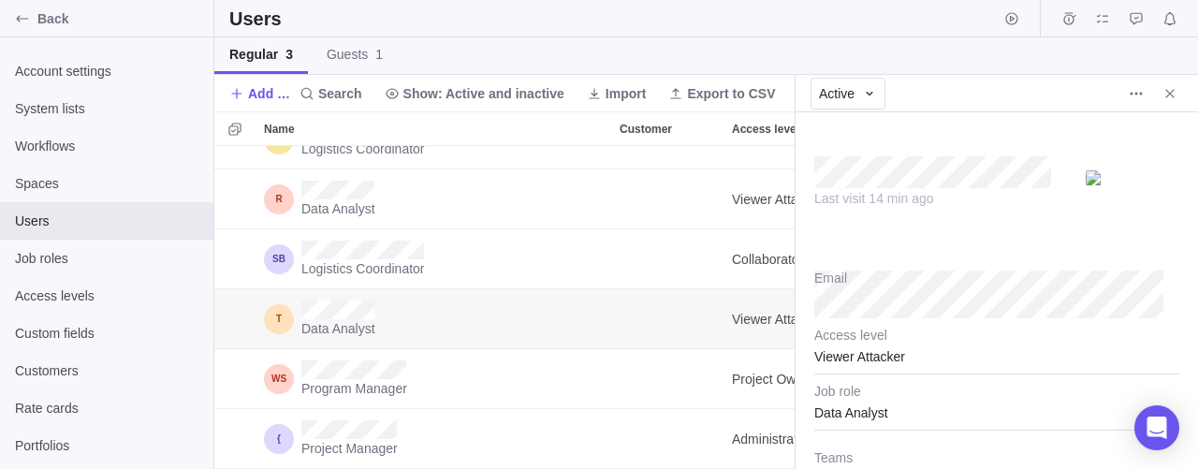
scroll to position [210, 0]
type textarea "x"
